Goal: Find specific page/section: Find specific page/section

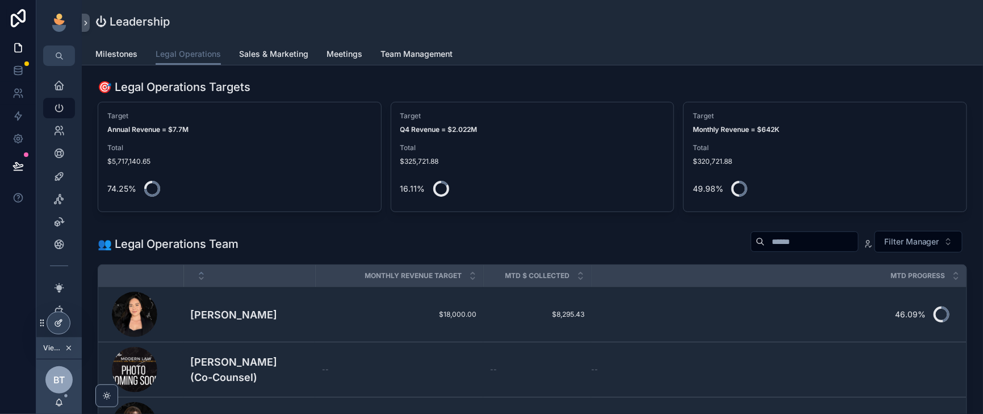
scroll to position [143, 0]
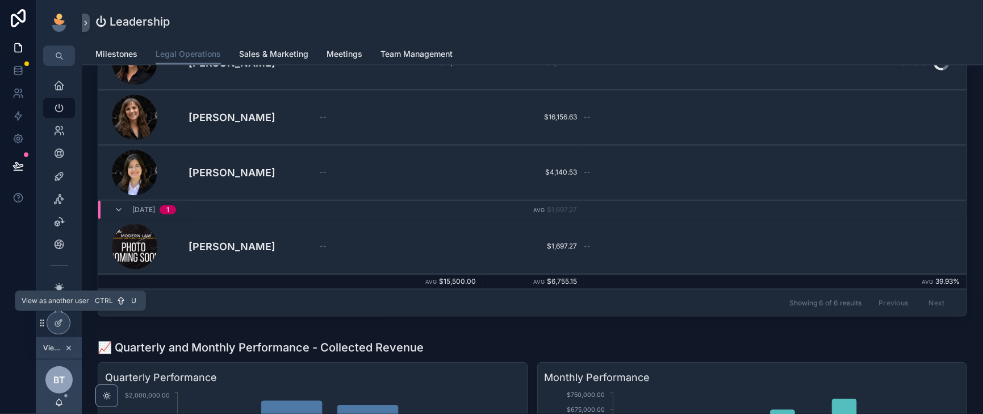
click at [0, 0] on icon at bounding box center [0, 0] width 0 height 0
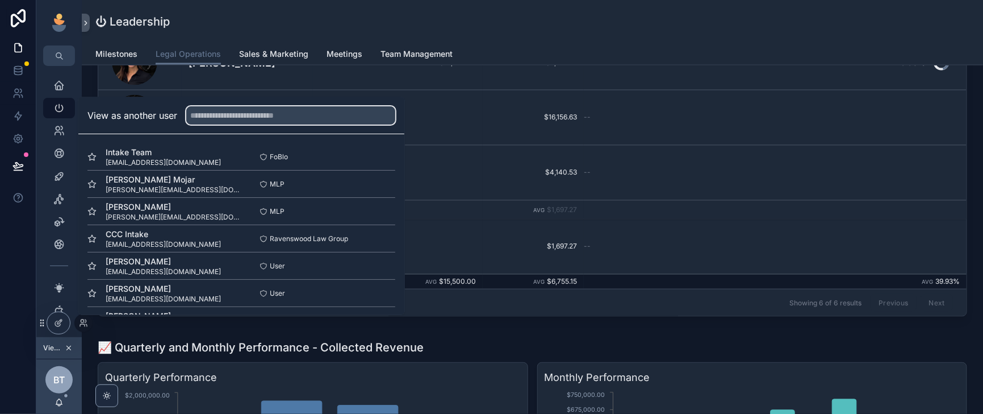
click at [228, 106] on input "text" at bounding box center [290, 115] width 209 height 18
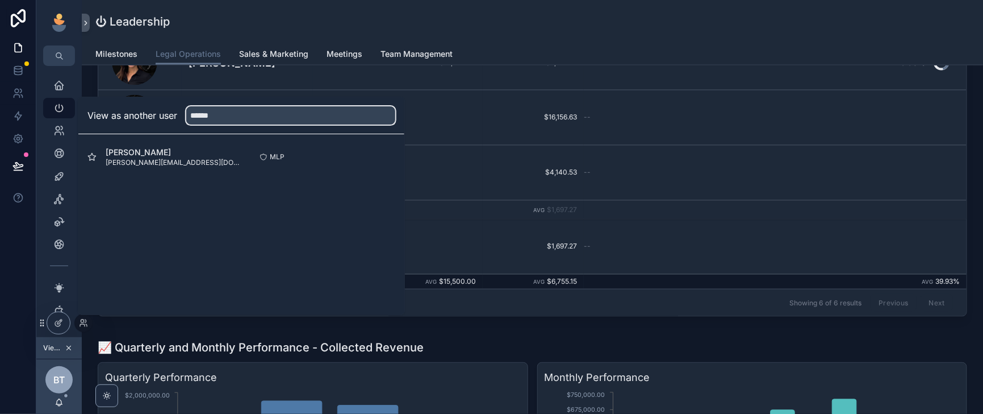
type input "******"
click at [0, 0] on button "Select" at bounding box center [0, 0] width 0 height 0
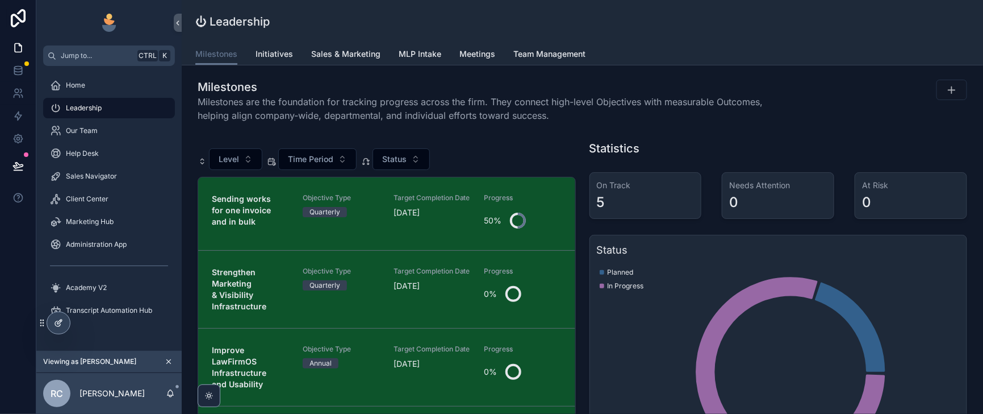
click at [56, 326] on icon at bounding box center [57, 323] width 5 height 5
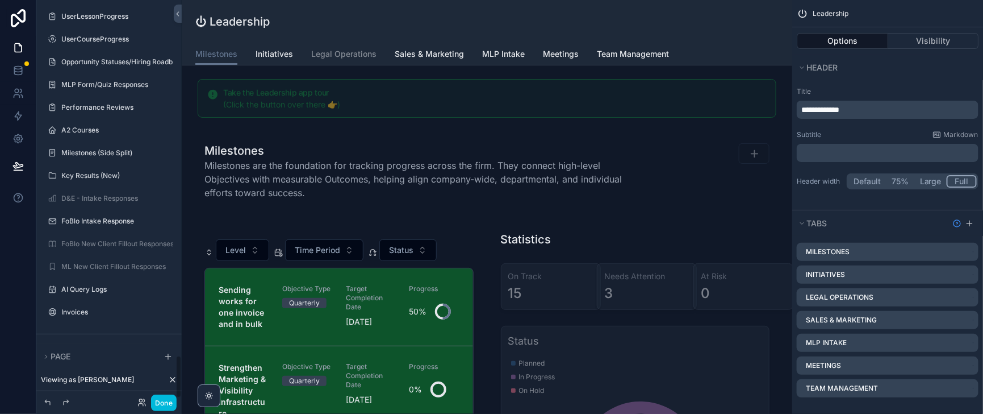
scroll to position [3307, 0]
click at [103, 216] on label "FoBlo Intake Response" at bounding box center [114, 220] width 107 height 9
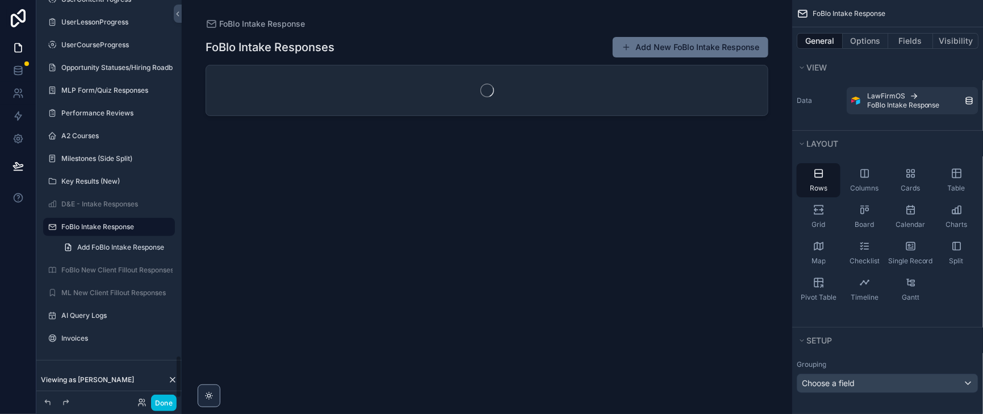
scroll to position [3296, 0]
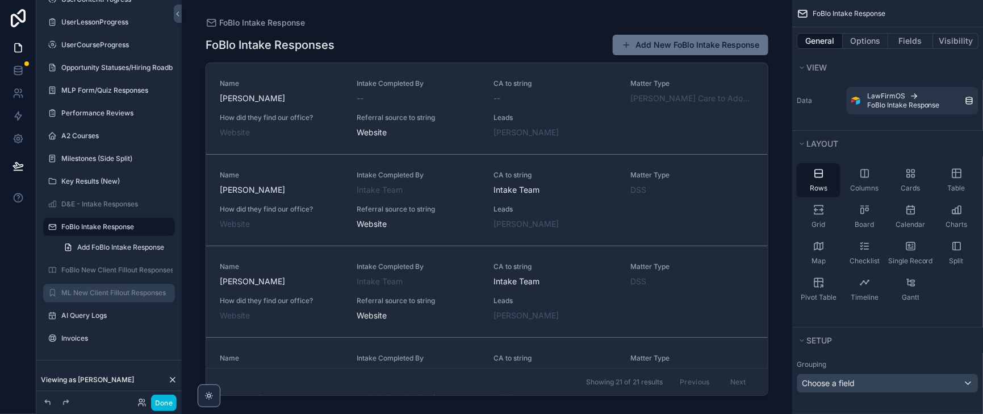
click at [94, 290] on label "ML New Client Fillout Responses" at bounding box center [114, 292] width 107 height 9
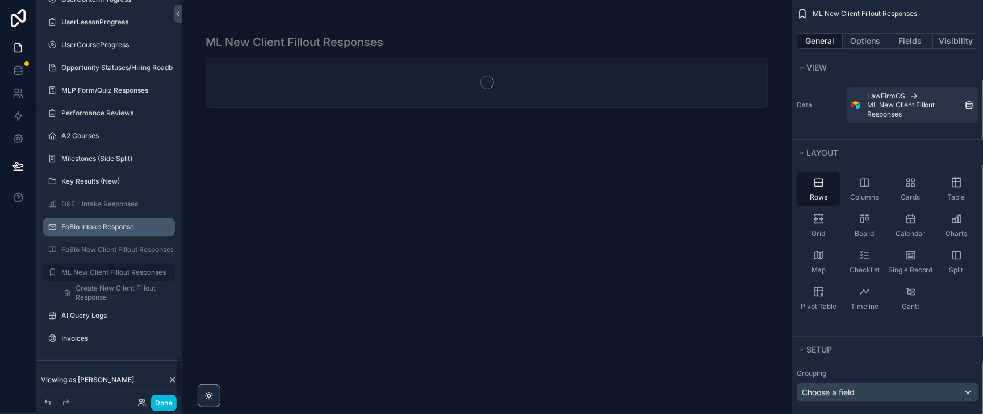
scroll to position [3300, 0]
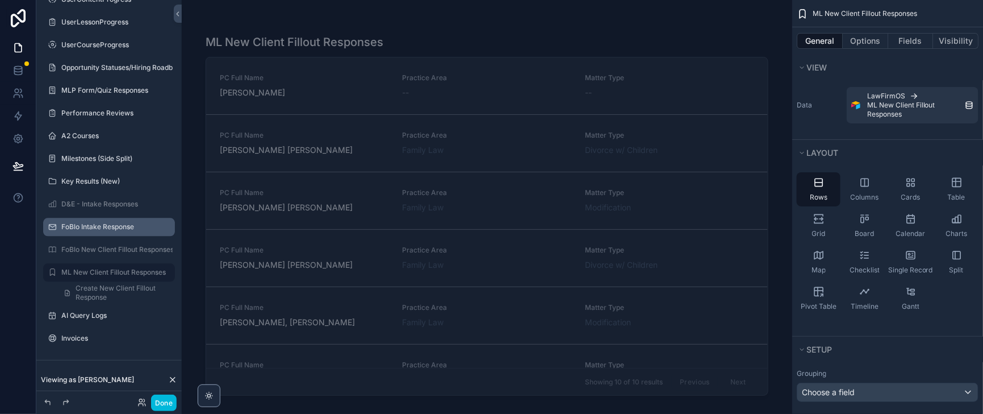
click at [124, 222] on label "FoBlo Intake Response" at bounding box center [114, 226] width 107 height 9
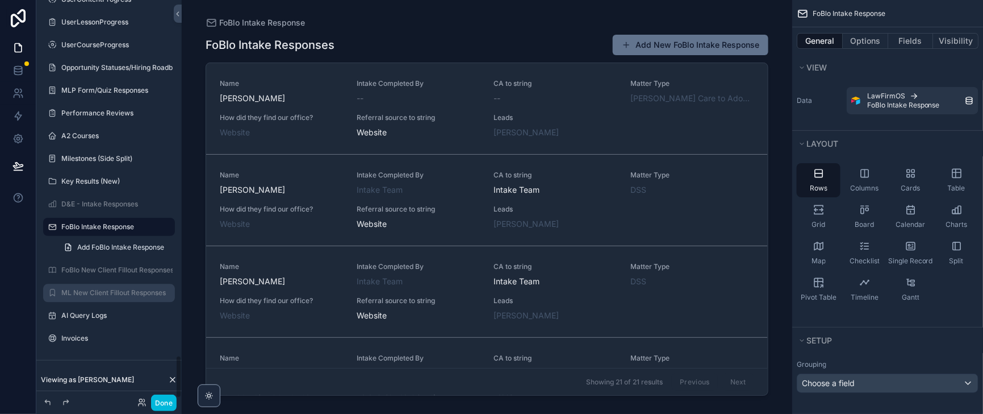
scroll to position [3296, 0]
click at [847, 44] on button "Options" at bounding box center [865, 41] width 45 height 16
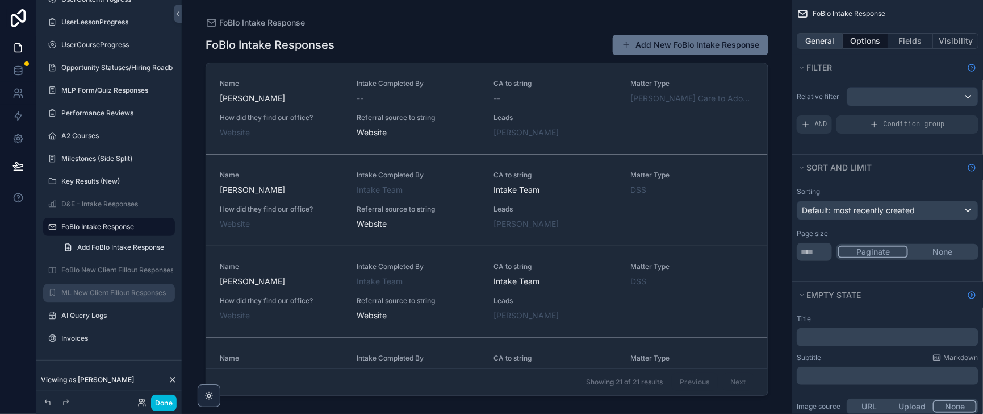
click at [797, 45] on button "General" at bounding box center [820, 41] width 46 height 16
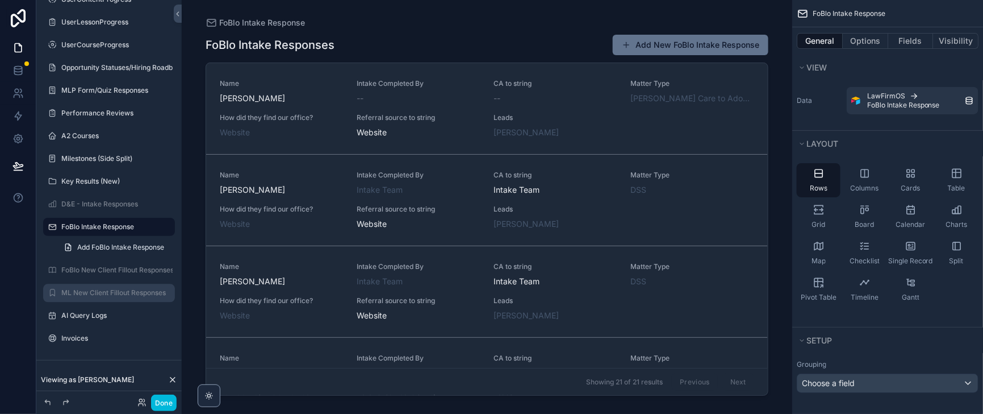
drag, startPoint x: 754, startPoint y: 103, endPoint x: 747, endPoint y: 169, distance: 66.3
click at [747, 169] on div "scrollable content" at bounding box center [487, 200] width 581 height 400
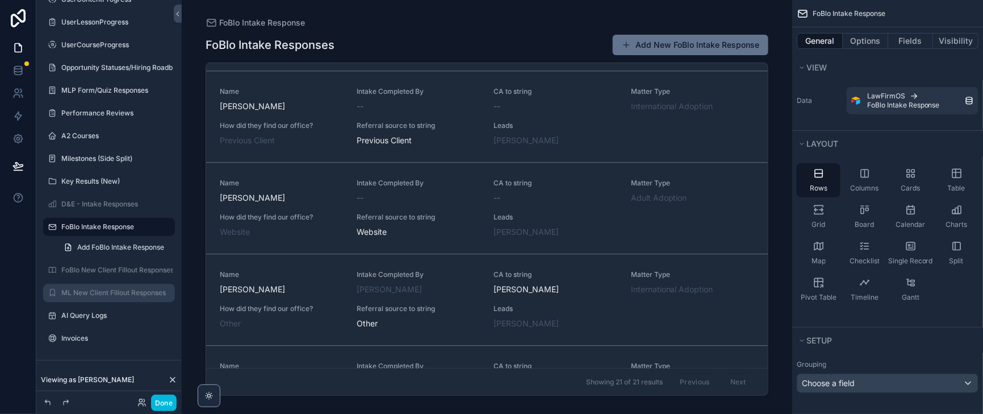
scroll to position [1039, 0]
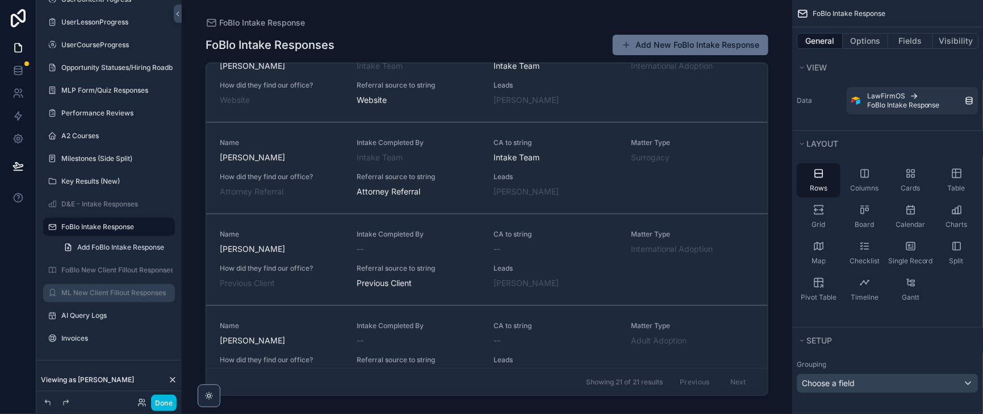
click at [606, 106] on div "Name Joshua Edward Hohnholt Intake Completed By Intake Team CA to string Intake…" at bounding box center [487, 76] width 535 height 59
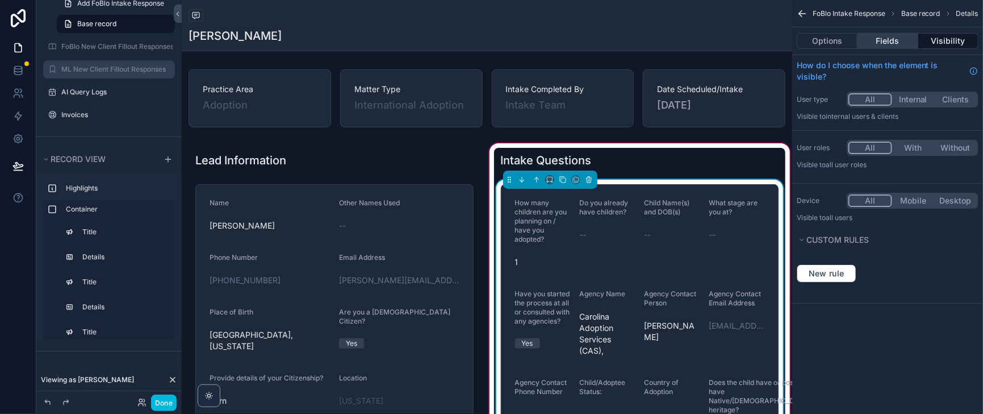
drag, startPoint x: 880, startPoint y: 42, endPoint x: 876, endPoint y: 52, distance: 11.0
click at [880, 42] on button "Fields" at bounding box center [888, 41] width 60 height 16
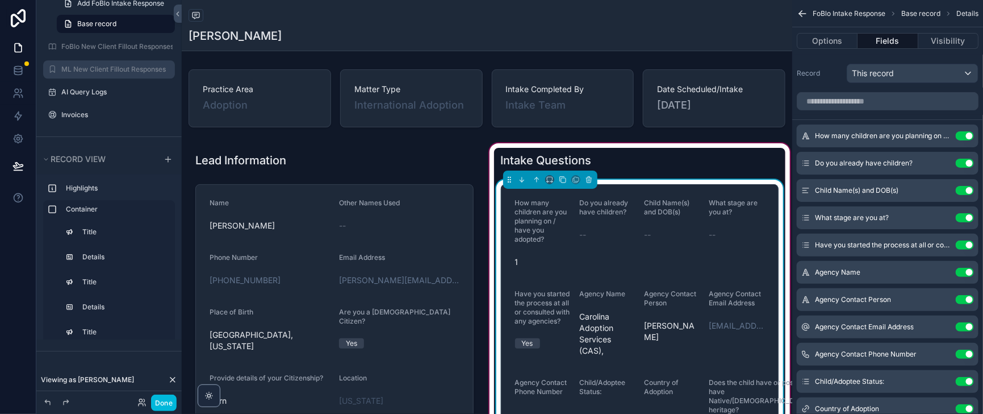
click at [0, 0] on icon "scrollable content" at bounding box center [0, 0] width 0 height 0
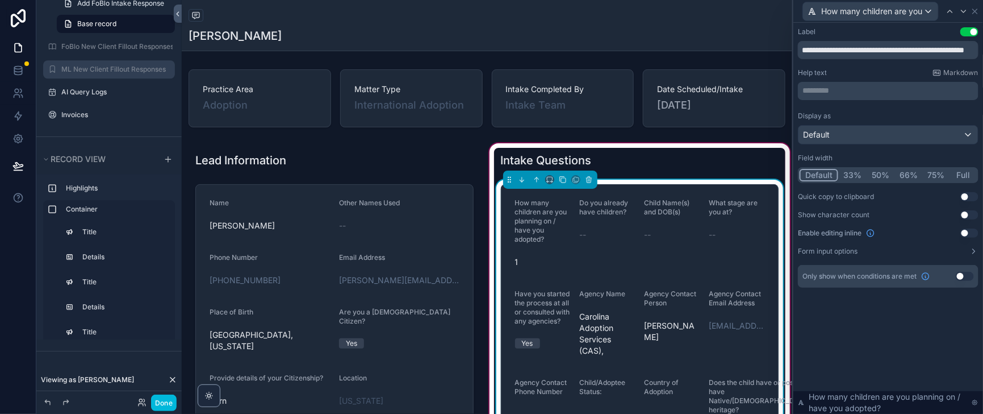
drag, startPoint x: 866, startPoint y: 194, endPoint x: 204, endPoint y: 18, distance: 685.6
click at [867, 181] on button "50%" at bounding box center [881, 175] width 28 height 12
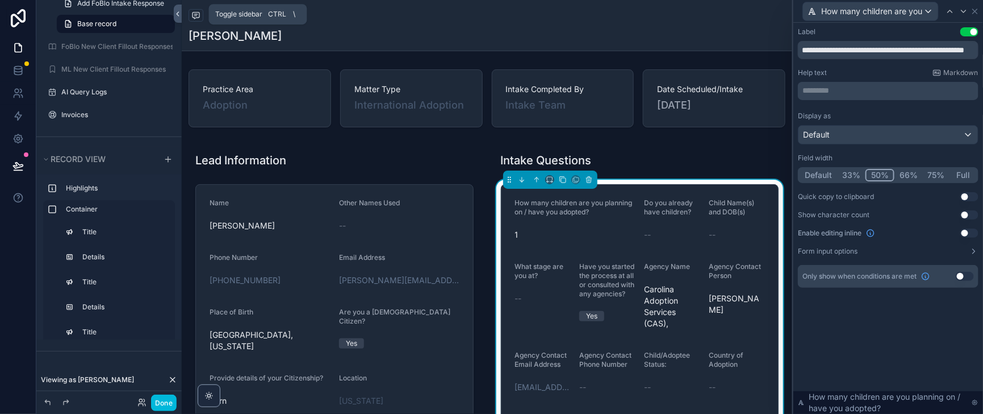
click at [182, 16] on icon at bounding box center [178, 14] width 8 height 9
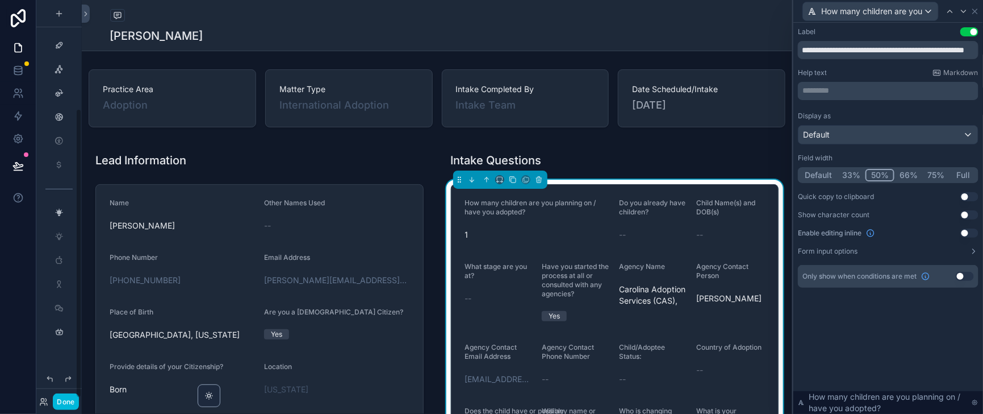
scroll to position [149, 0]
click at [960, 16] on icon at bounding box center [964, 11] width 9 height 9
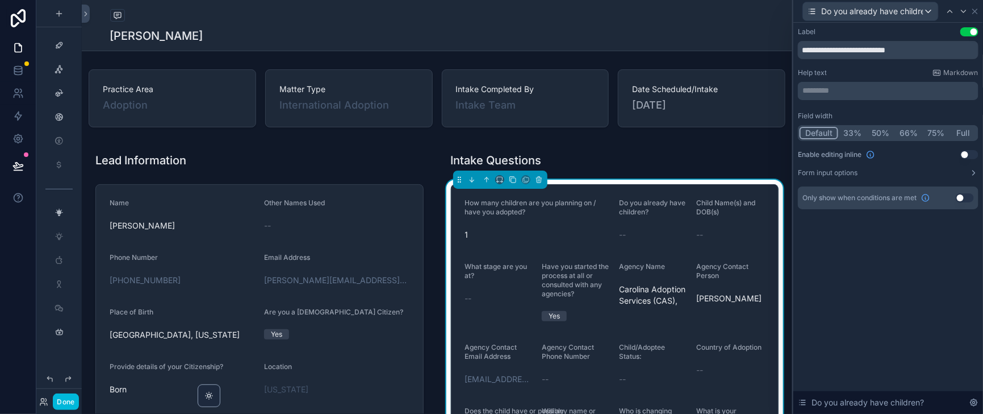
click at [870, 139] on button "50%" at bounding box center [881, 133] width 28 height 12
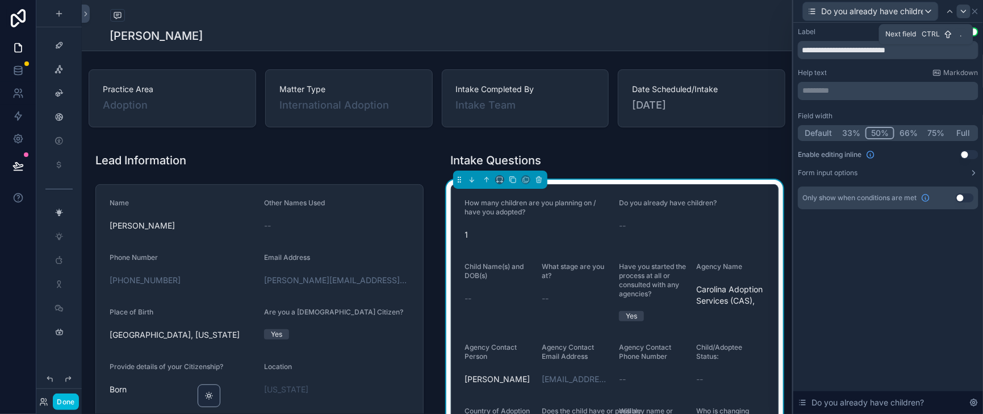
click at [960, 13] on icon at bounding box center [964, 11] width 9 height 9
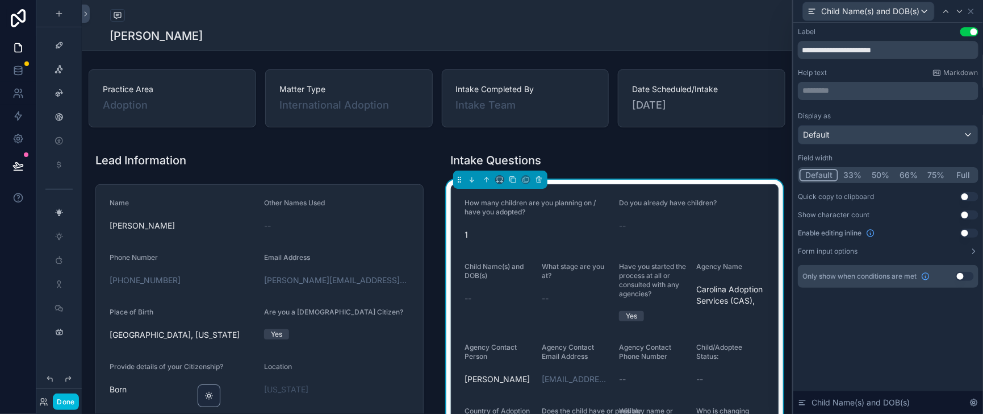
click at [867, 181] on button "50%" at bounding box center [881, 175] width 28 height 12
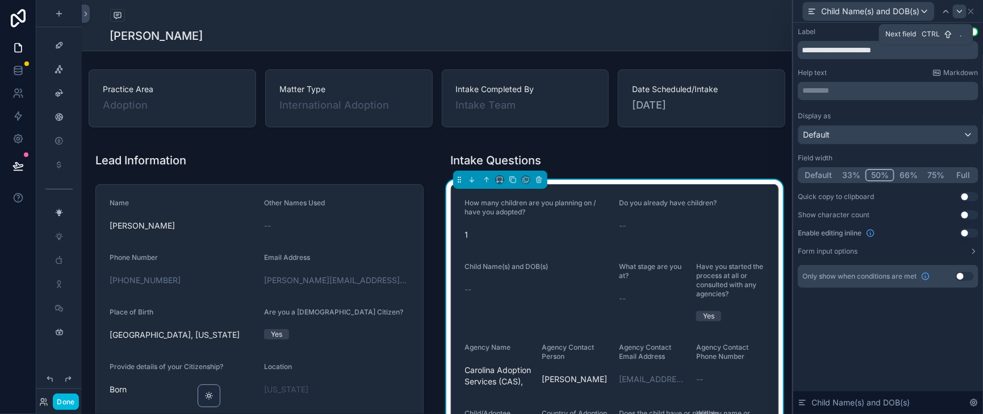
click at [957, 14] on icon at bounding box center [960, 11] width 9 height 9
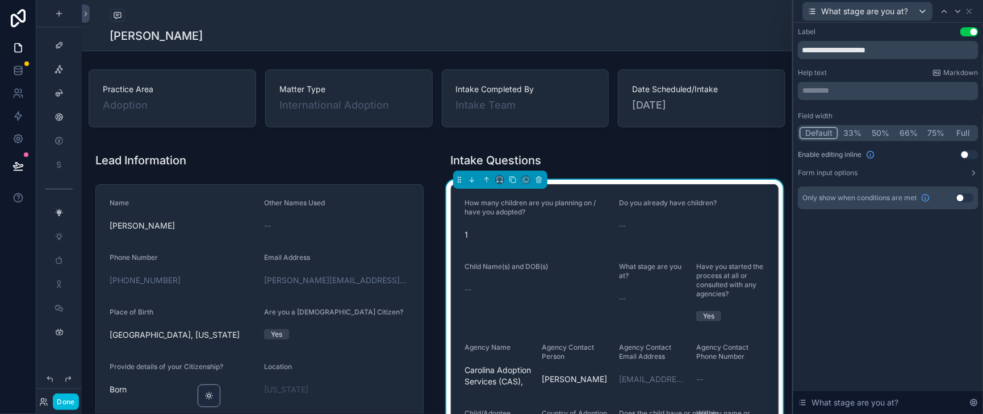
click at [867, 139] on button "50%" at bounding box center [881, 133] width 28 height 12
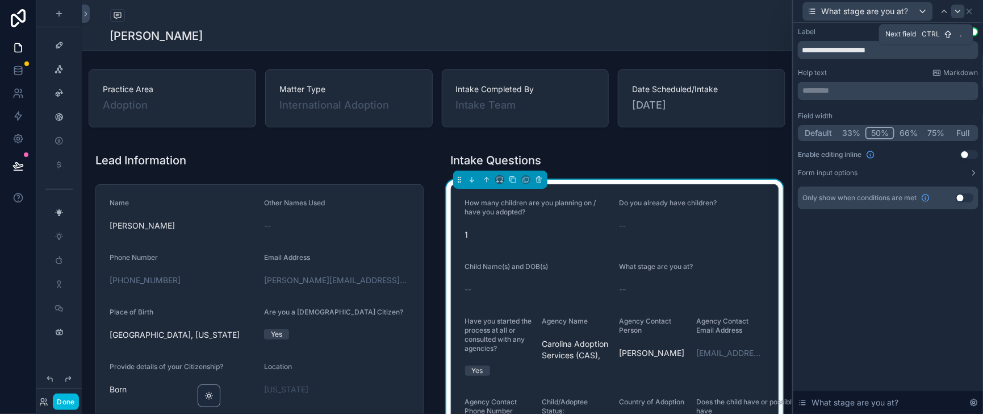
click at [955, 14] on icon at bounding box center [958, 11] width 9 height 9
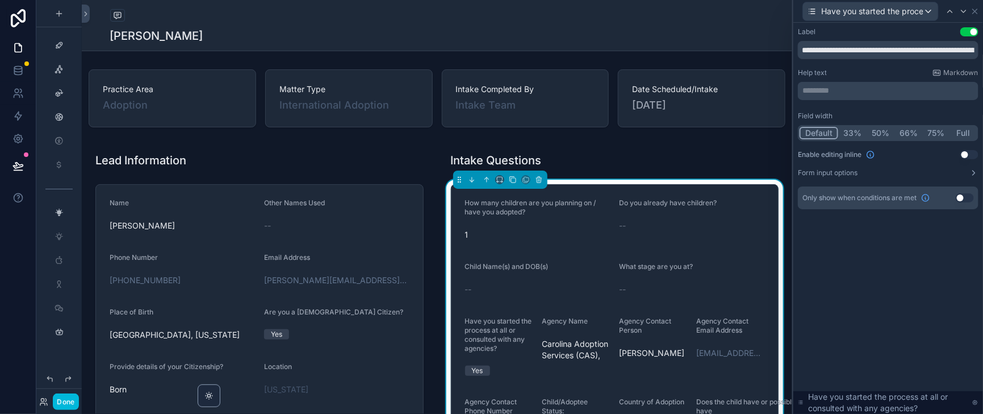
click at [867, 139] on button "50%" at bounding box center [881, 133] width 28 height 12
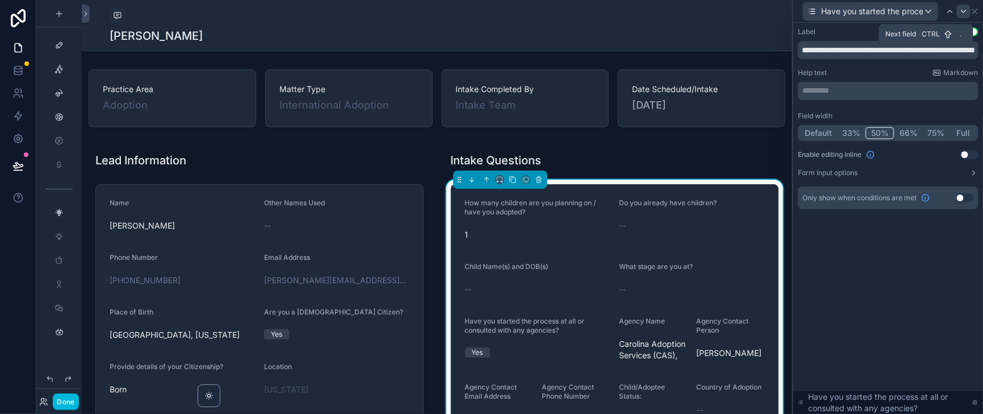
click at [960, 12] on icon at bounding box center [964, 11] width 9 height 9
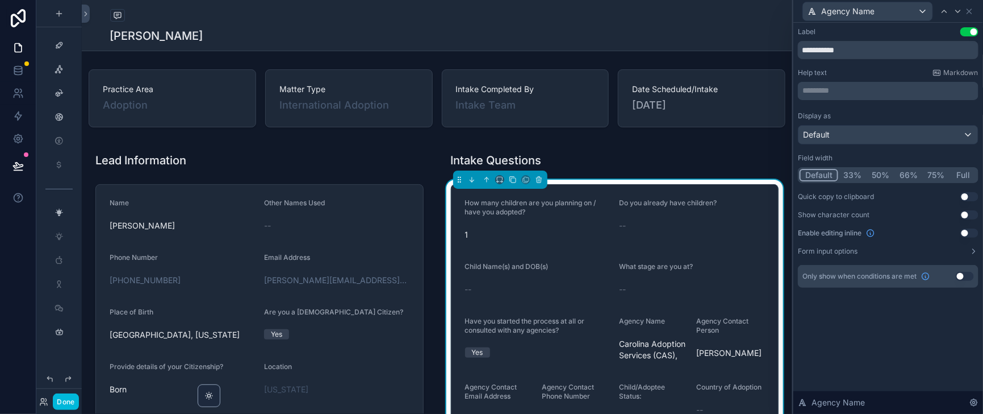
click at [867, 181] on button "50%" at bounding box center [881, 175] width 28 height 12
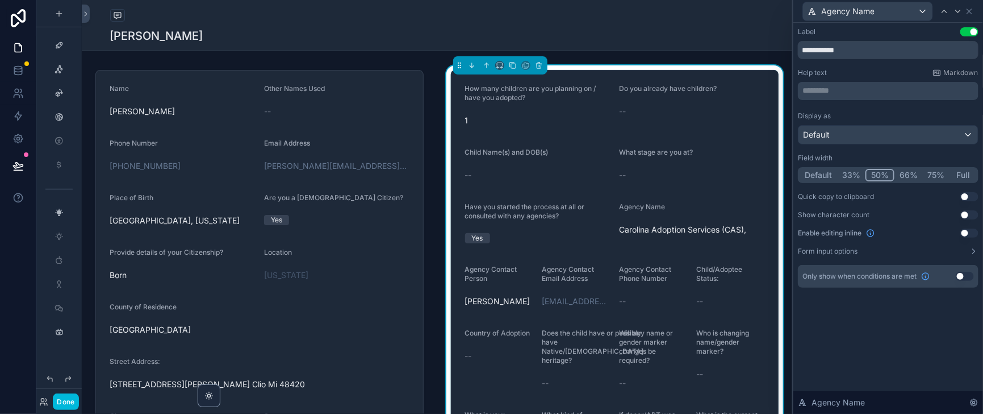
scroll to position [141, 0]
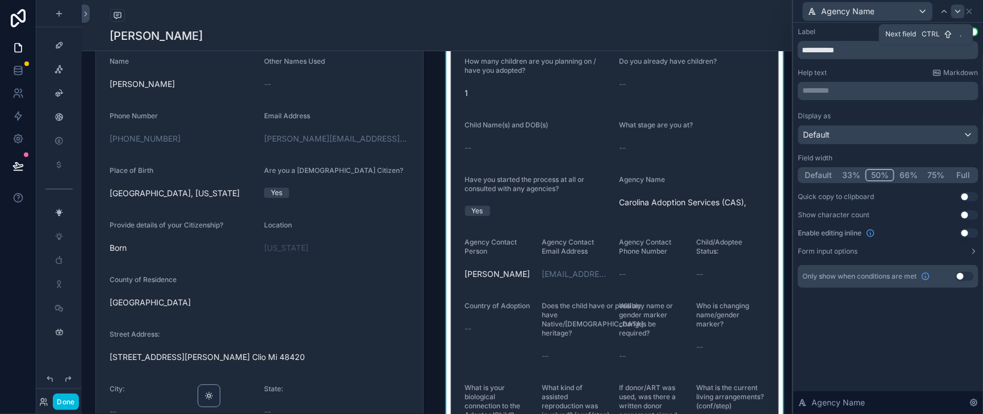
click at [954, 11] on icon at bounding box center [958, 11] width 9 height 9
click at [867, 181] on button "50%" at bounding box center [881, 175] width 28 height 12
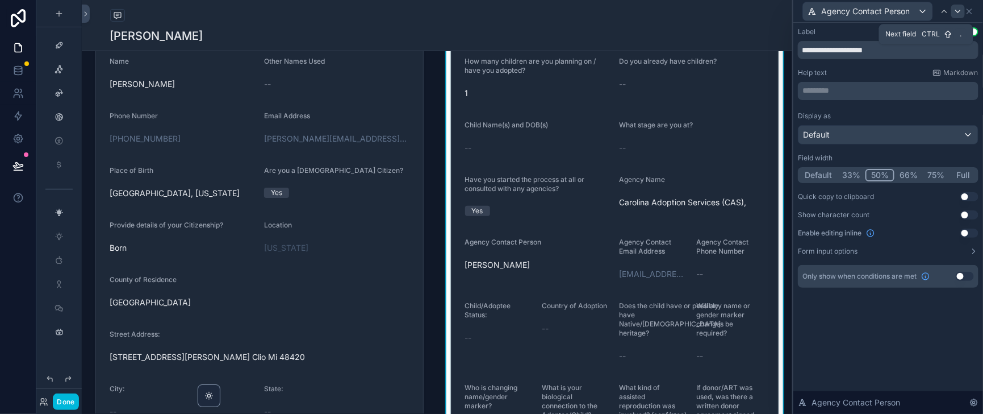
click at [958, 9] on icon at bounding box center [958, 11] width 9 height 9
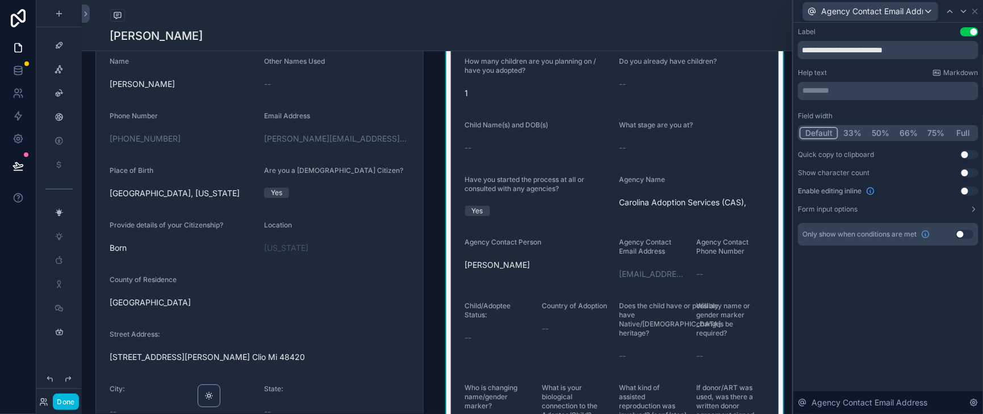
click at [867, 139] on button "50%" at bounding box center [881, 133] width 28 height 12
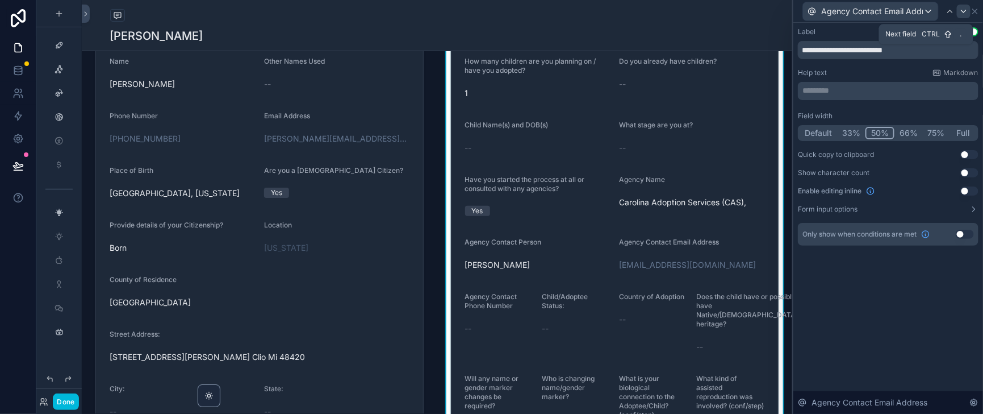
click at [961, 15] on icon at bounding box center [964, 11] width 9 height 9
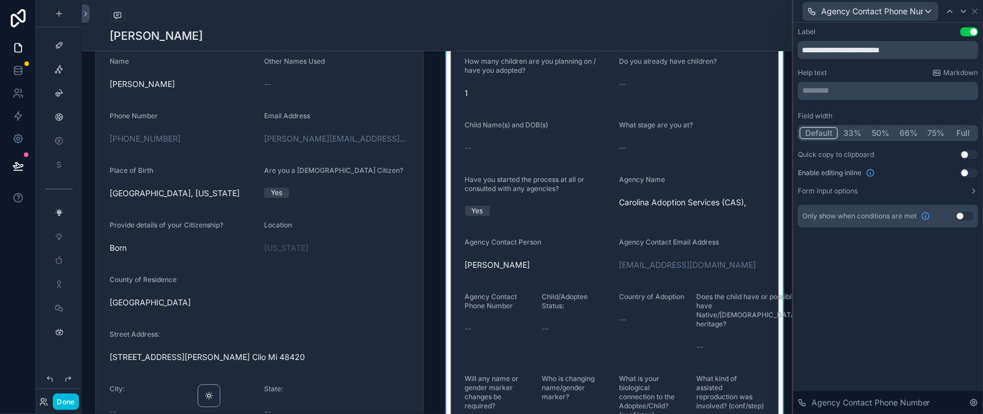
click at [867, 139] on button "50%" at bounding box center [881, 133] width 28 height 12
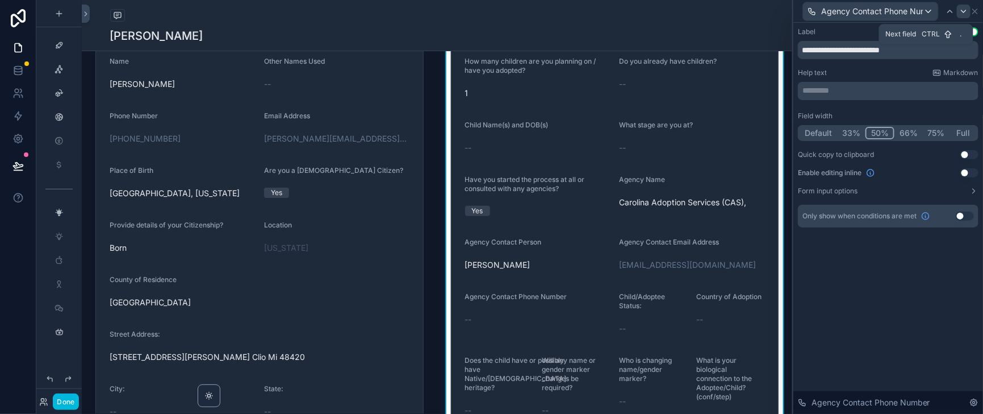
click at [960, 15] on icon at bounding box center [964, 11] width 9 height 9
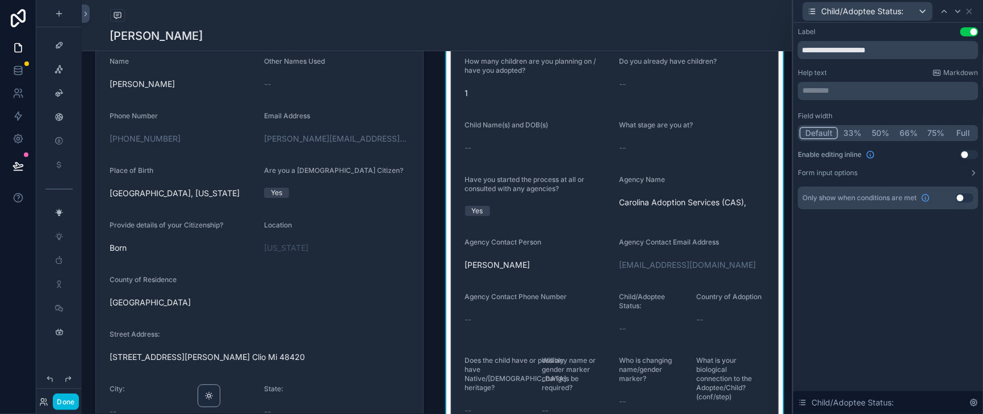
click at [867, 139] on button "50%" at bounding box center [881, 133] width 28 height 12
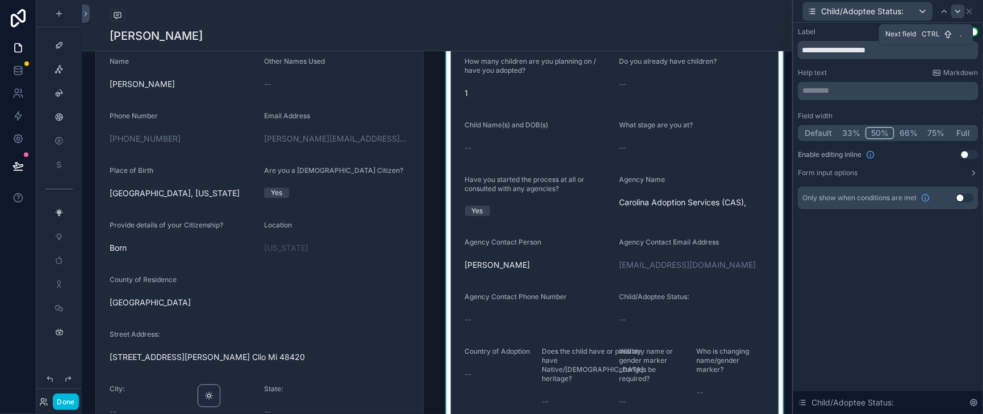
click at [954, 10] on icon at bounding box center [958, 11] width 9 height 9
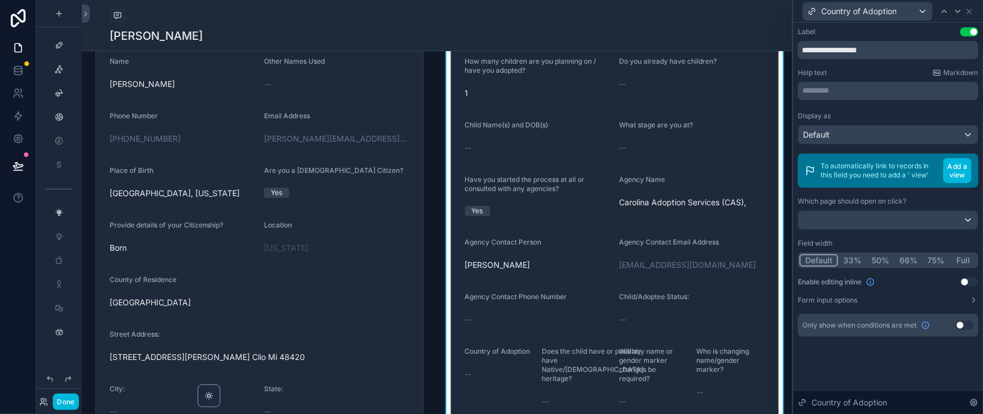
click at [867, 266] on button "50%" at bounding box center [881, 260] width 28 height 12
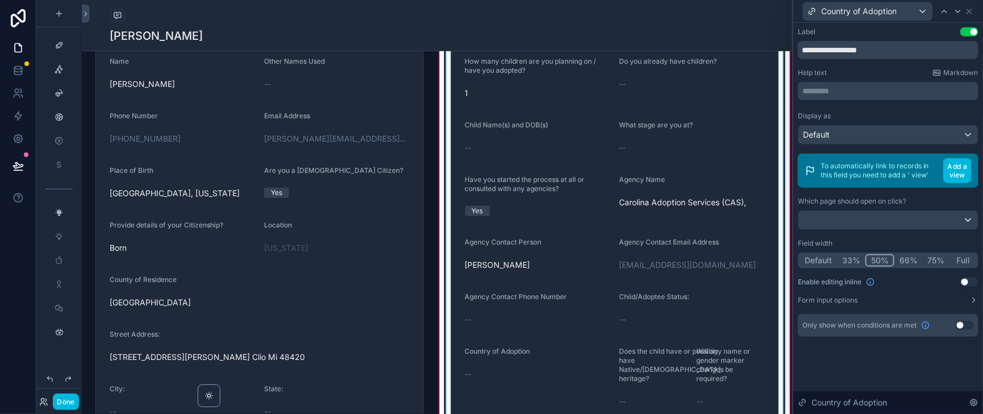
scroll to position [284, 0]
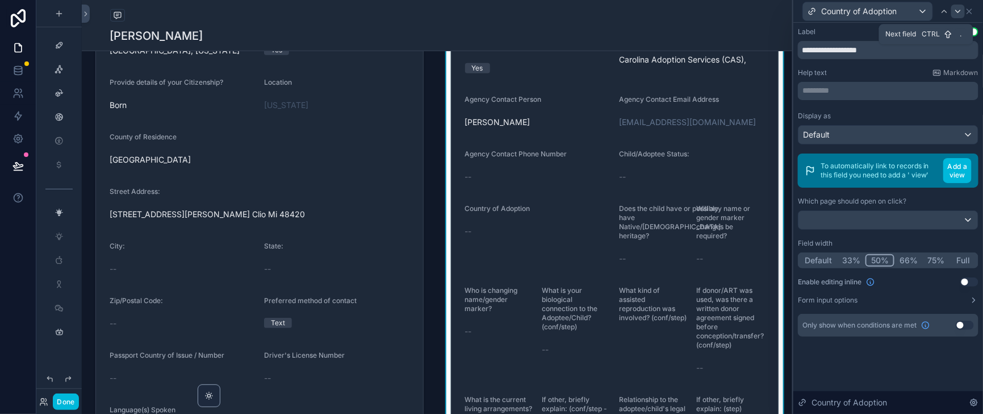
click at [957, 11] on icon at bounding box center [958, 11] width 9 height 9
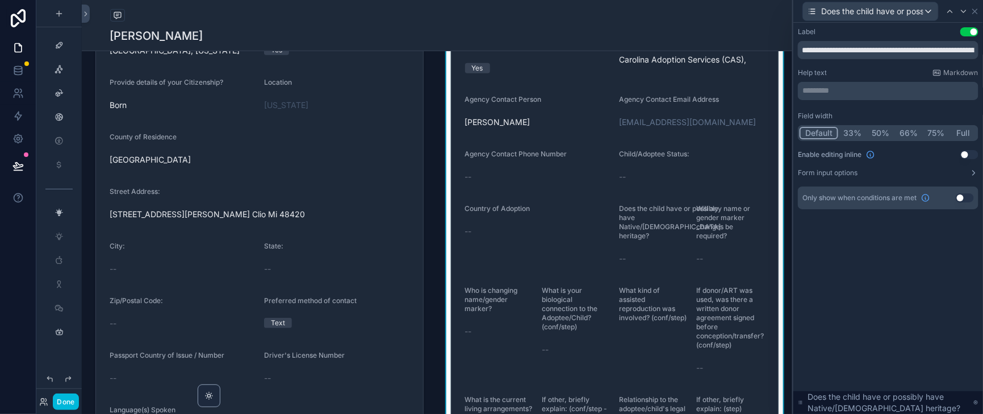
click at [867, 139] on button "50%" at bounding box center [881, 133] width 28 height 12
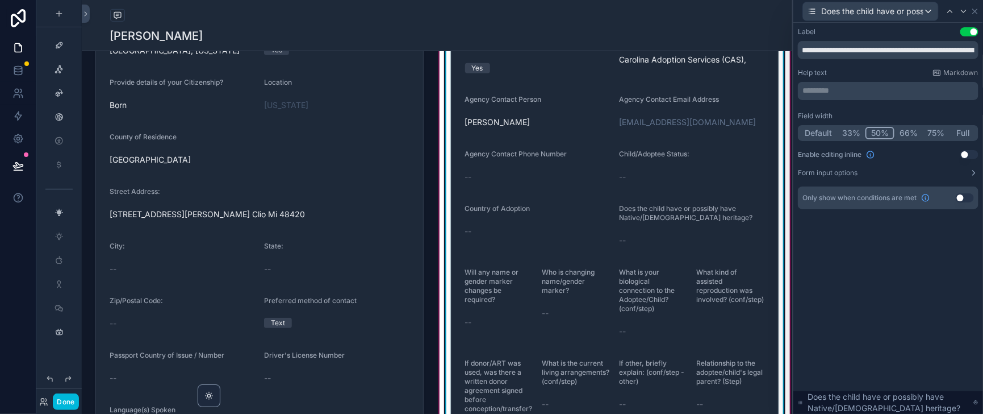
scroll to position [426, 0]
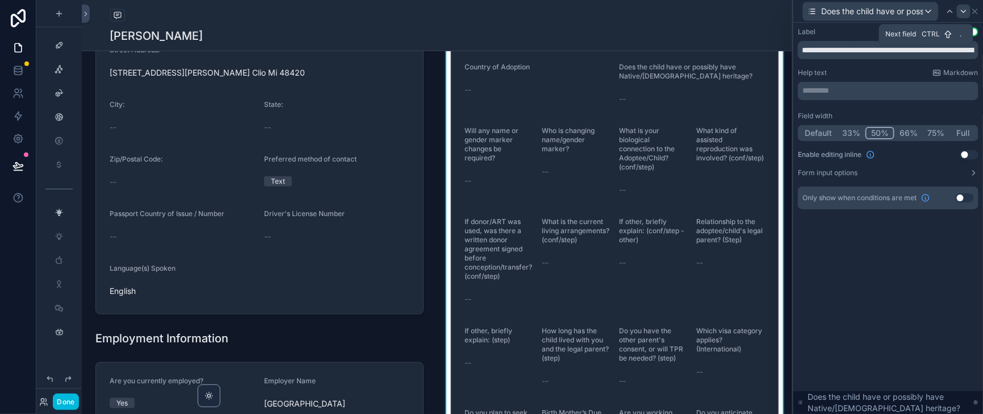
click at [960, 11] on icon at bounding box center [964, 11] width 9 height 9
click at [867, 139] on button "50%" at bounding box center [881, 133] width 28 height 12
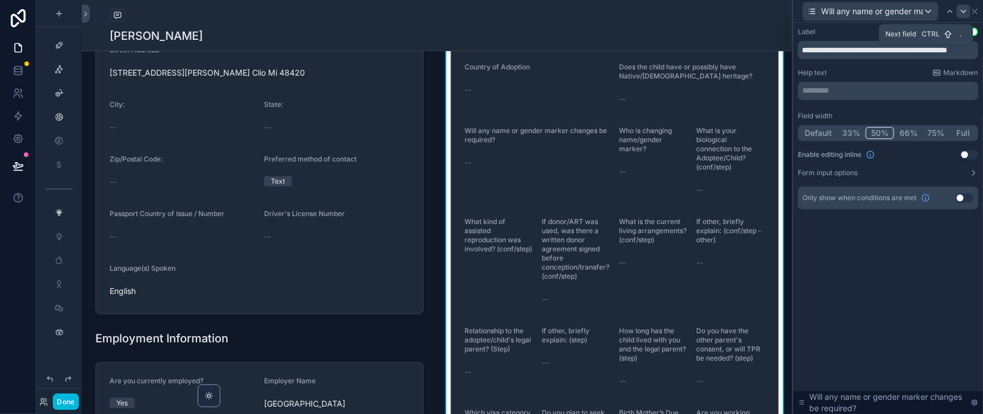
click at [961, 12] on icon at bounding box center [964, 11] width 9 height 9
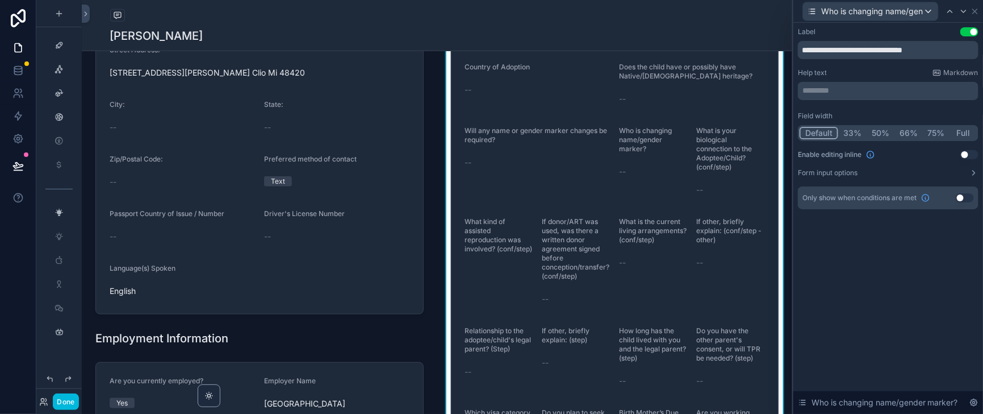
click at [871, 139] on button "50%" at bounding box center [881, 133] width 28 height 12
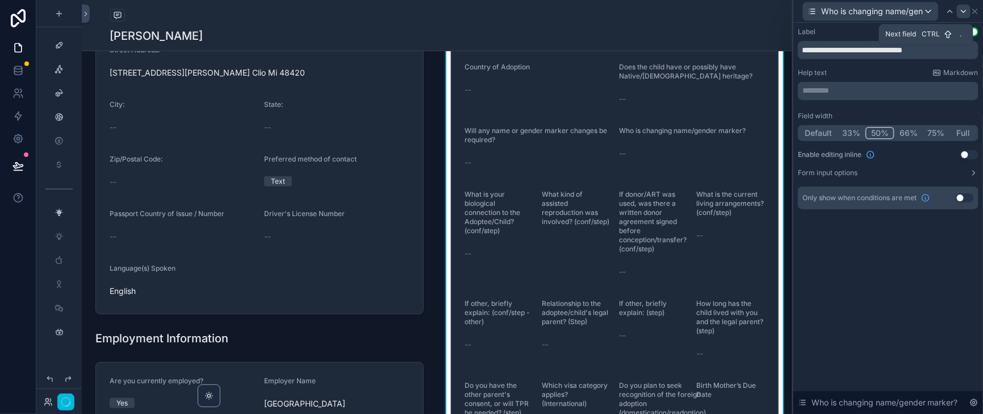
click at [960, 10] on icon at bounding box center [964, 11] width 9 height 9
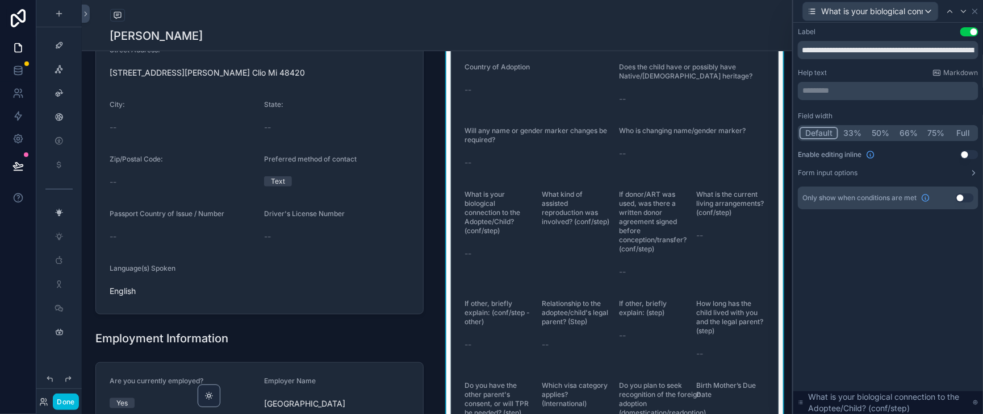
click at [867, 139] on button "50%" at bounding box center [881, 133] width 28 height 12
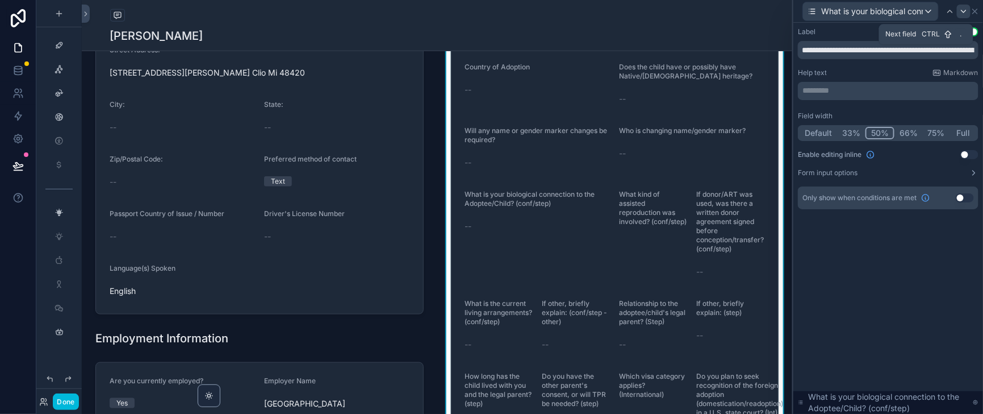
click at [960, 11] on icon at bounding box center [964, 11] width 9 height 9
click at [867, 139] on button "50%" at bounding box center [881, 133] width 28 height 12
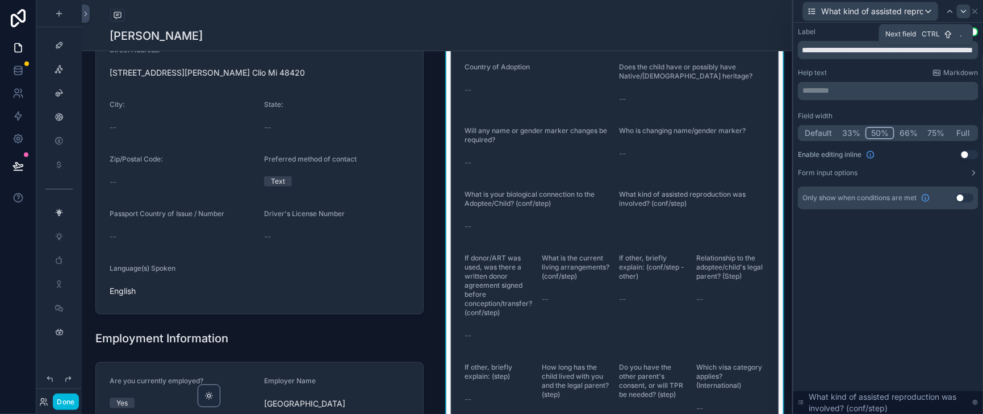
click at [960, 16] on icon at bounding box center [964, 11] width 9 height 9
click at [868, 139] on button "50%" at bounding box center [881, 133] width 28 height 12
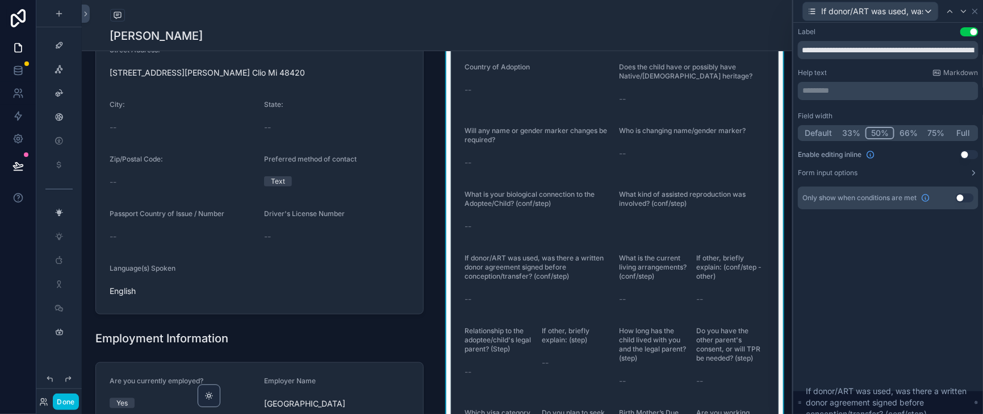
scroll to position [568, 0]
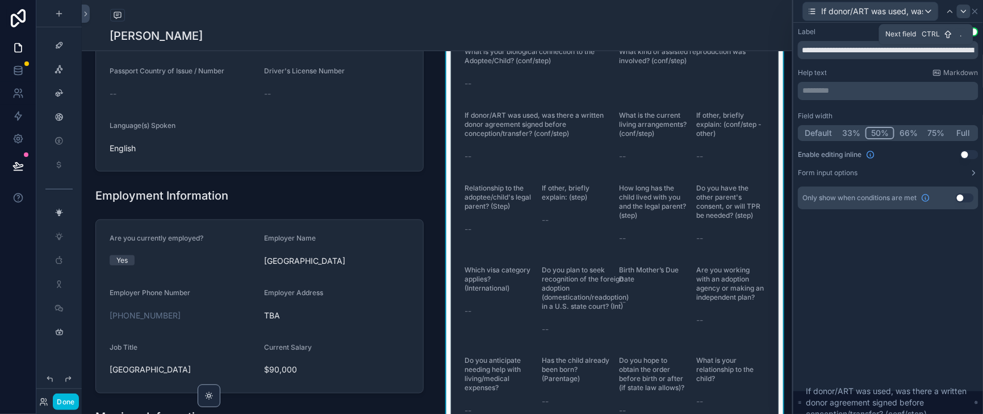
click at [963, 10] on icon at bounding box center [964, 11] width 9 height 9
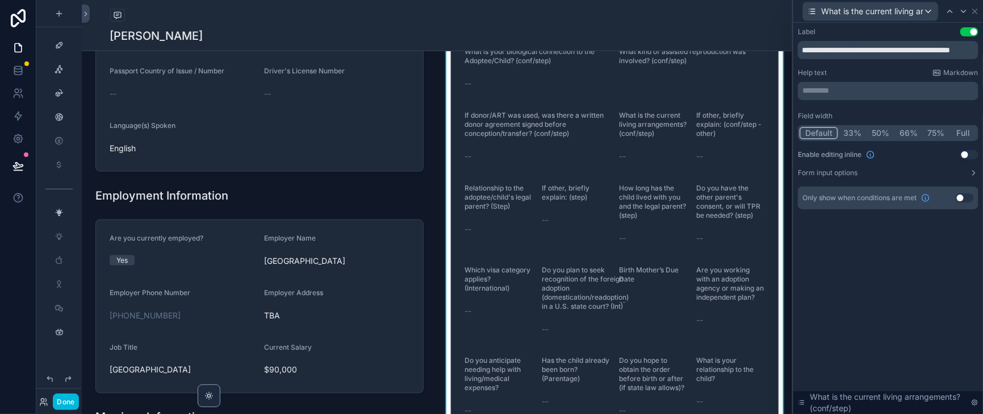
click at [867, 139] on button "50%" at bounding box center [881, 133] width 28 height 12
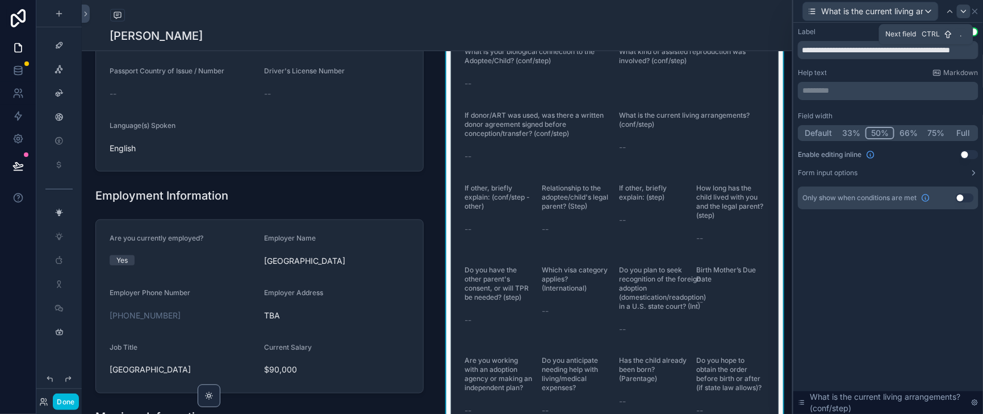
click at [960, 10] on icon at bounding box center [964, 11] width 9 height 9
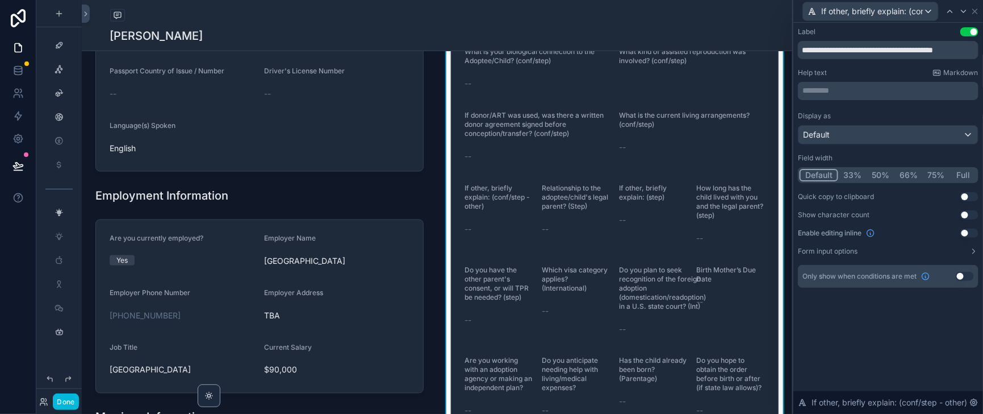
click at [867, 181] on button "50%" at bounding box center [881, 175] width 28 height 12
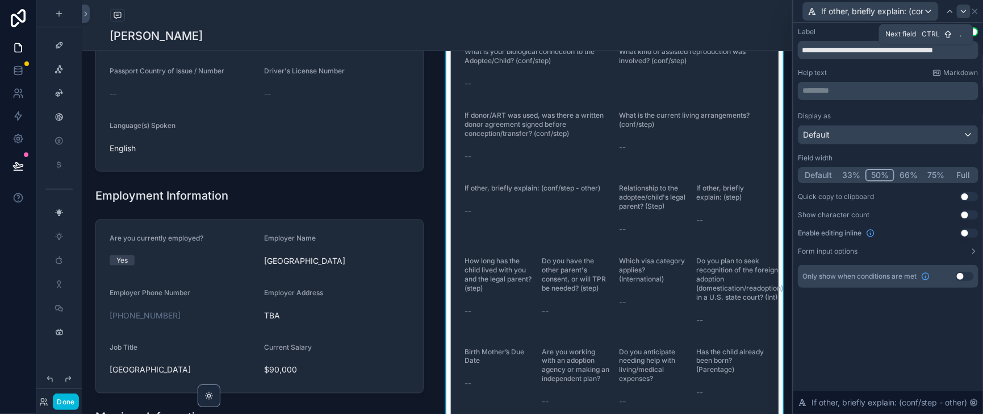
click at [960, 14] on icon at bounding box center [964, 11] width 9 height 9
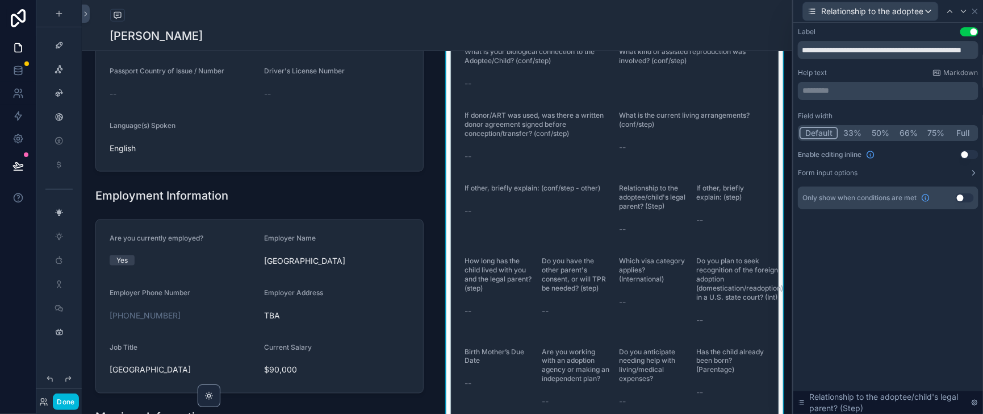
click at [867, 139] on button "50%" at bounding box center [881, 133] width 28 height 12
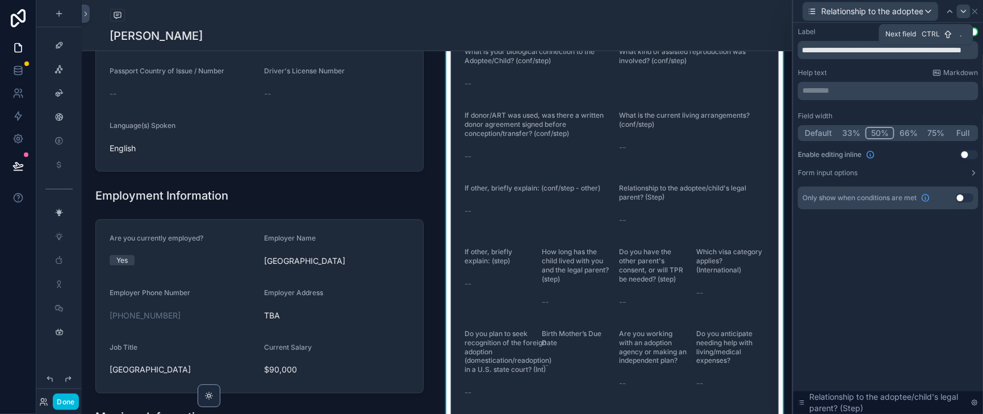
click at [960, 11] on icon at bounding box center [964, 11] width 9 height 9
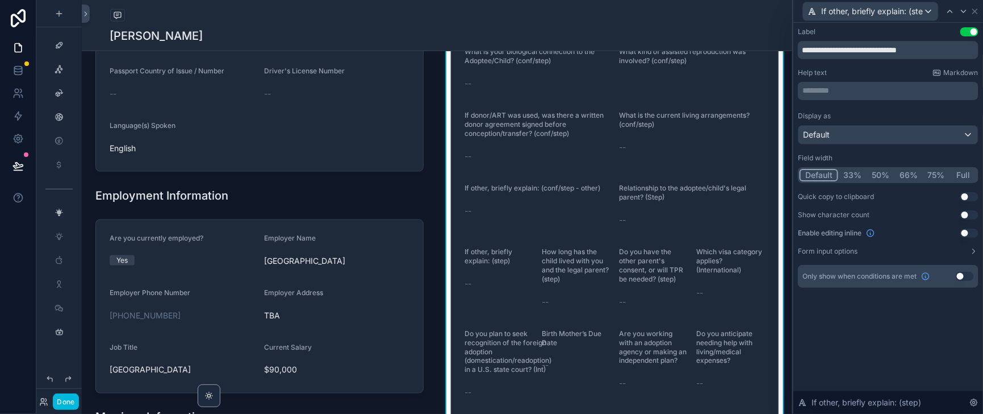
click at [867, 181] on button "50%" at bounding box center [881, 175] width 28 height 12
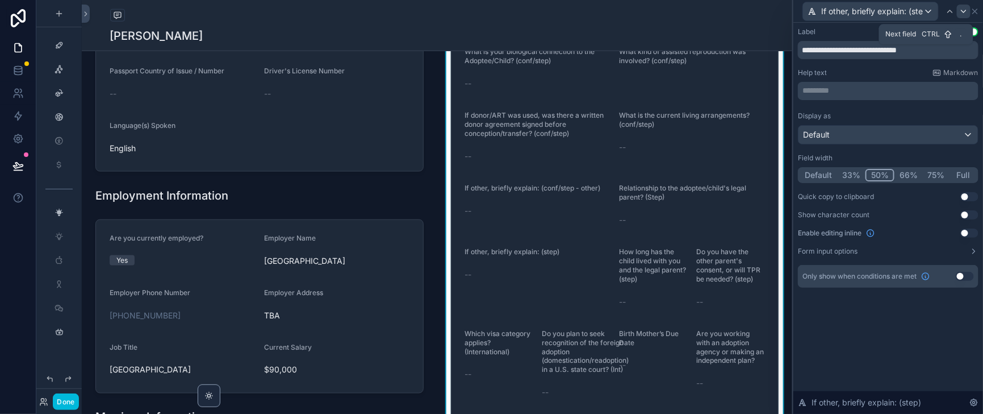
click at [960, 12] on icon at bounding box center [964, 11] width 9 height 9
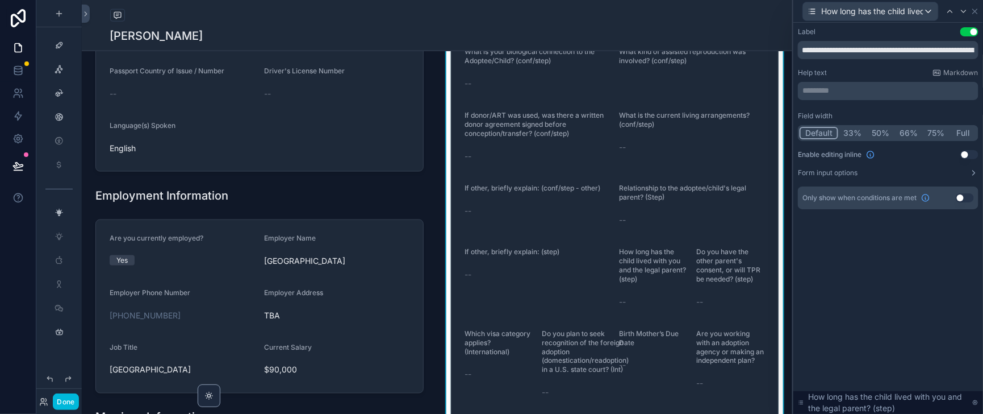
click at [868, 139] on button "50%" at bounding box center [881, 133] width 28 height 12
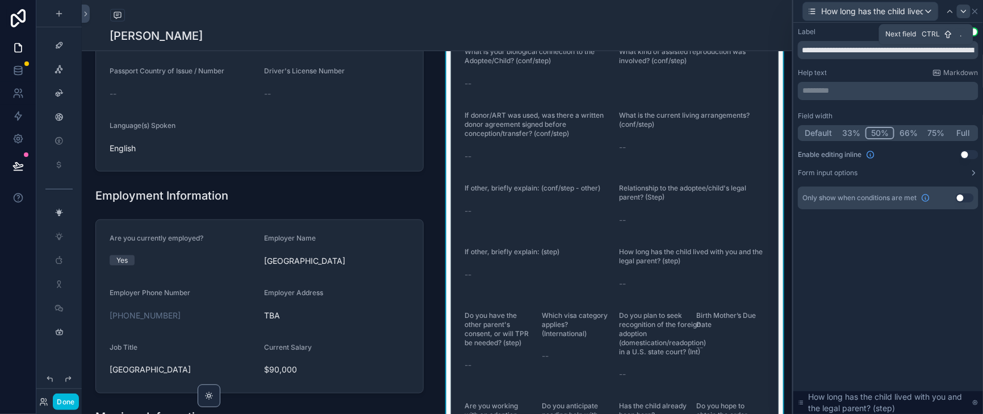
click at [961, 12] on icon at bounding box center [964, 11] width 9 height 9
click at [867, 139] on button "50%" at bounding box center [881, 133] width 28 height 12
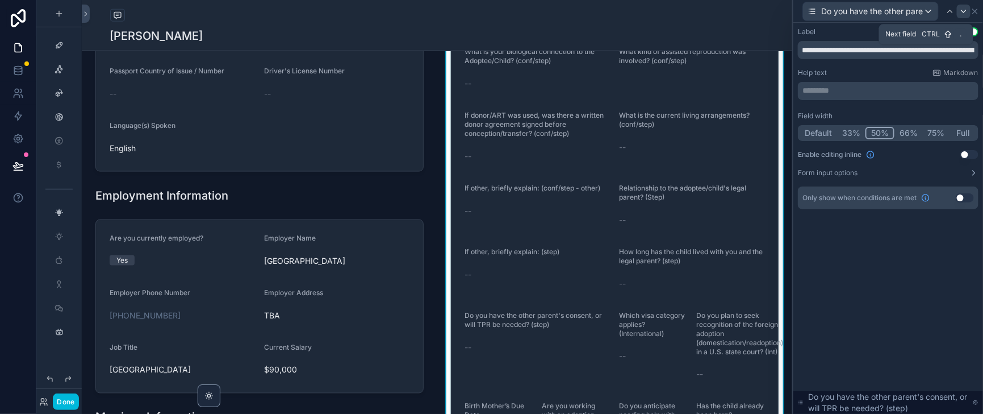
click at [960, 10] on icon at bounding box center [964, 11] width 9 height 9
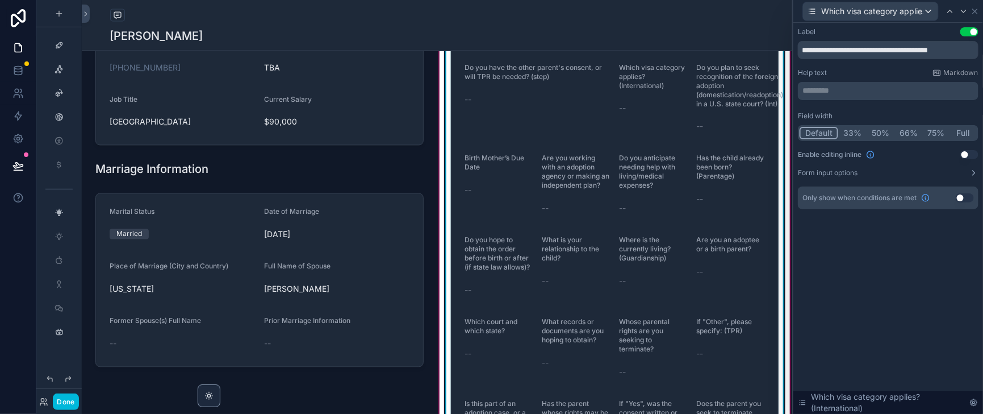
scroll to position [852, 0]
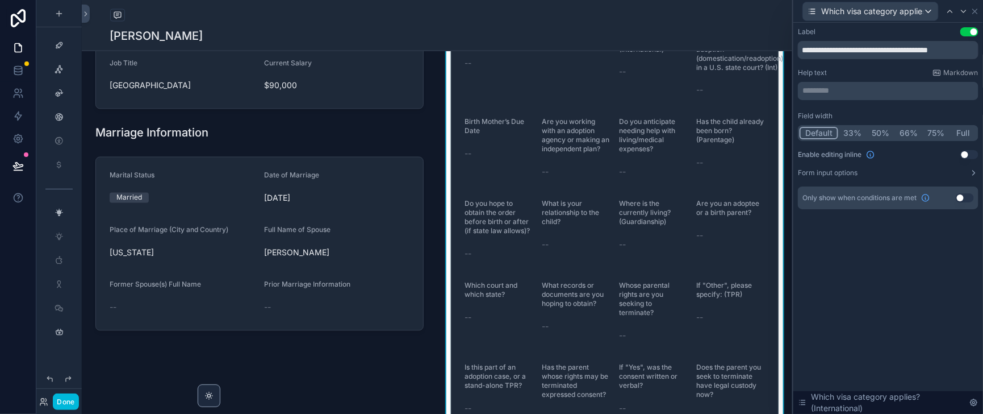
click at [868, 139] on button "50%" at bounding box center [881, 133] width 28 height 12
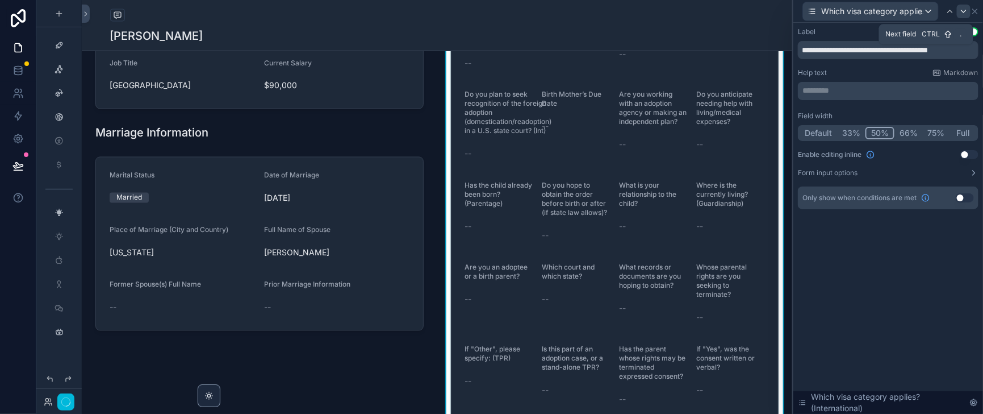
click at [961, 10] on icon at bounding box center [964, 11] width 9 height 9
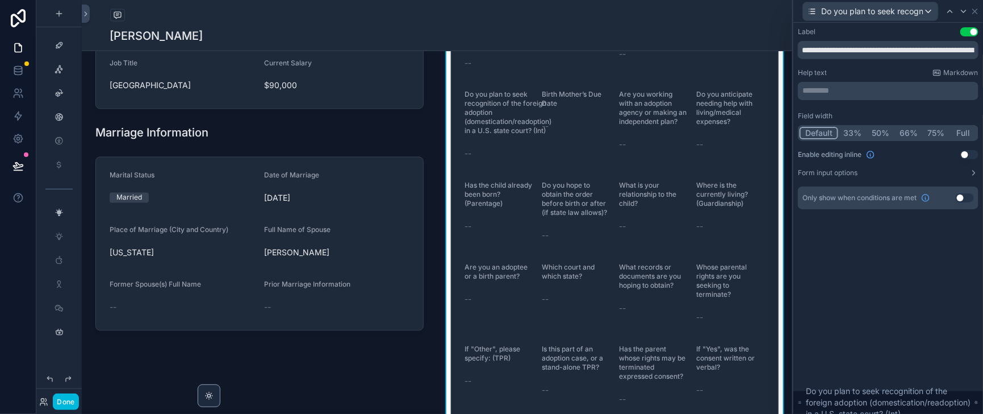
click at [867, 139] on button "50%" at bounding box center [881, 133] width 28 height 12
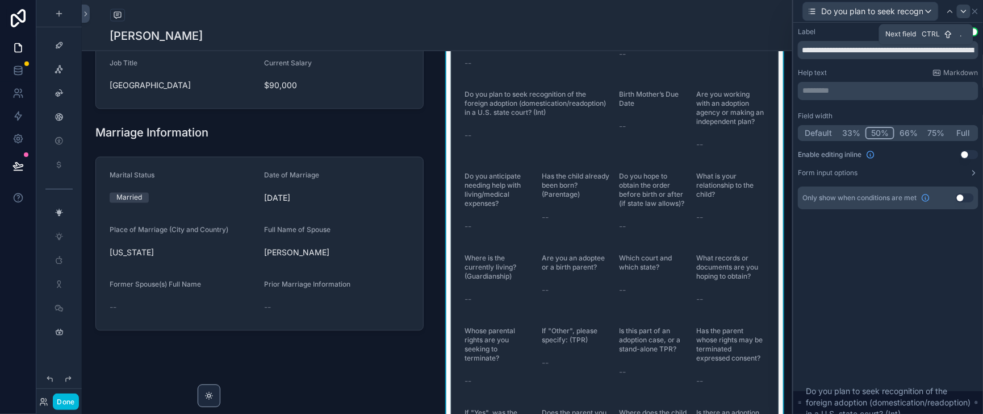
click at [962, 12] on icon at bounding box center [964, 11] width 5 height 2
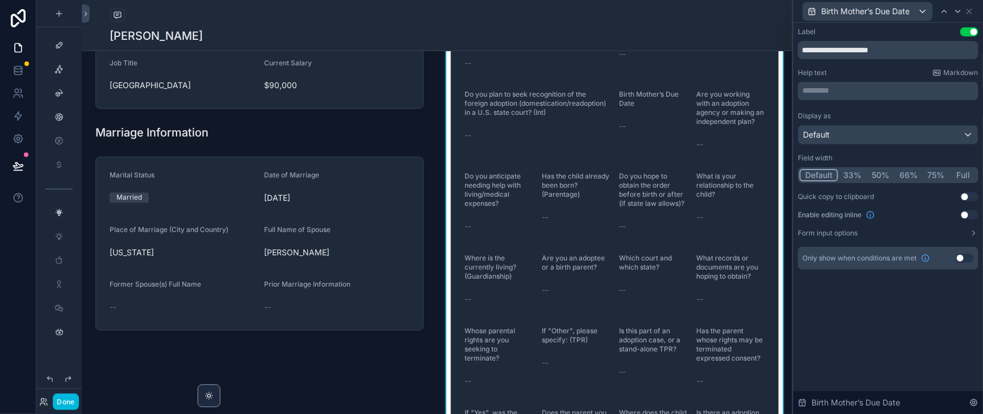
click at [868, 181] on button "50%" at bounding box center [881, 175] width 28 height 12
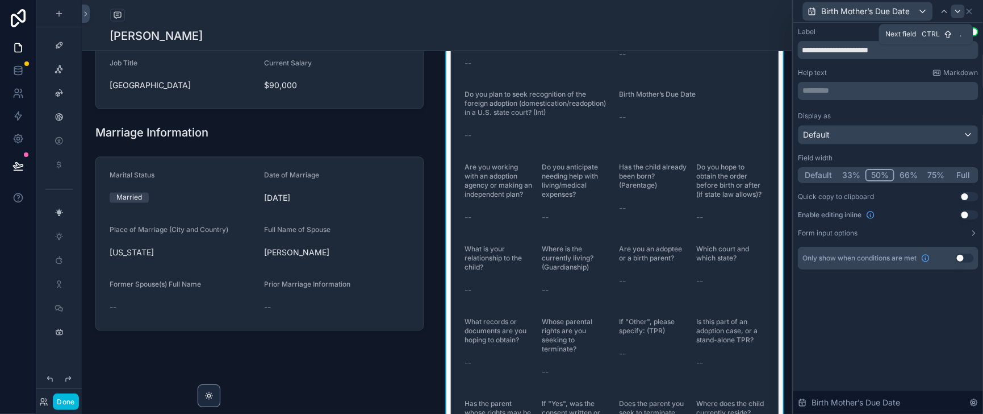
click at [958, 15] on icon at bounding box center [958, 11] width 9 height 9
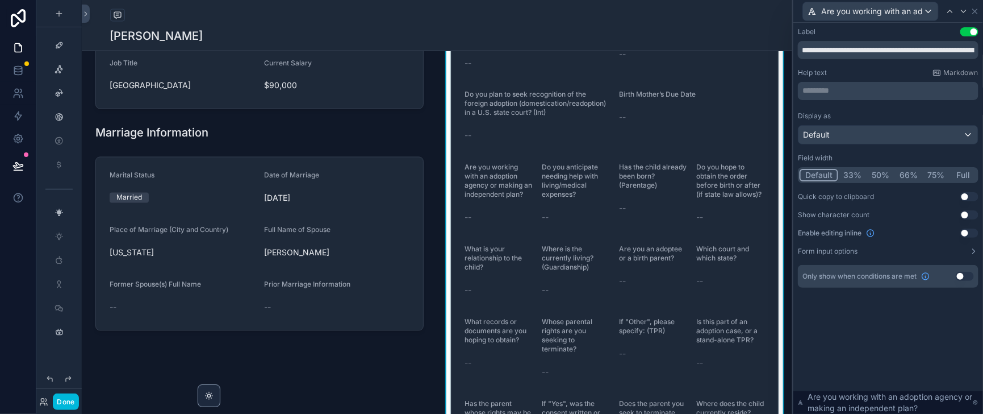
click at [867, 181] on button "50%" at bounding box center [881, 175] width 28 height 12
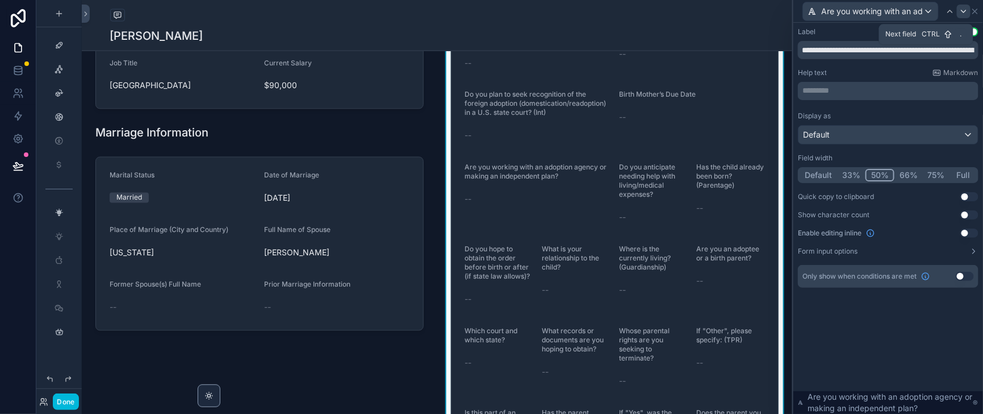
click at [960, 13] on icon at bounding box center [964, 11] width 9 height 9
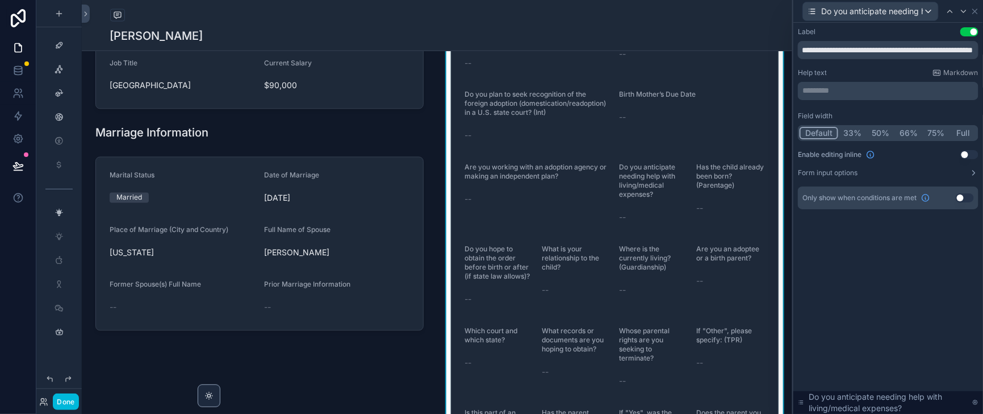
click at [867, 139] on button "50%" at bounding box center [881, 133] width 28 height 12
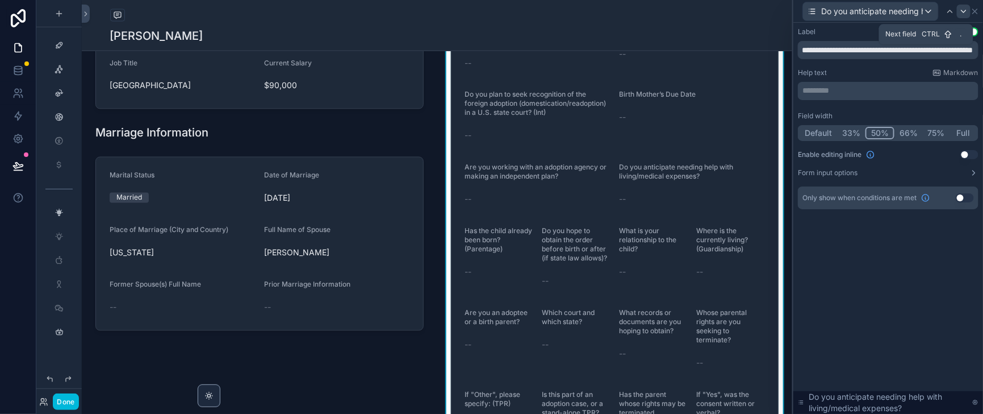
click at [960, 10] on icon at bounding box center [964, 11] width 9 height 9
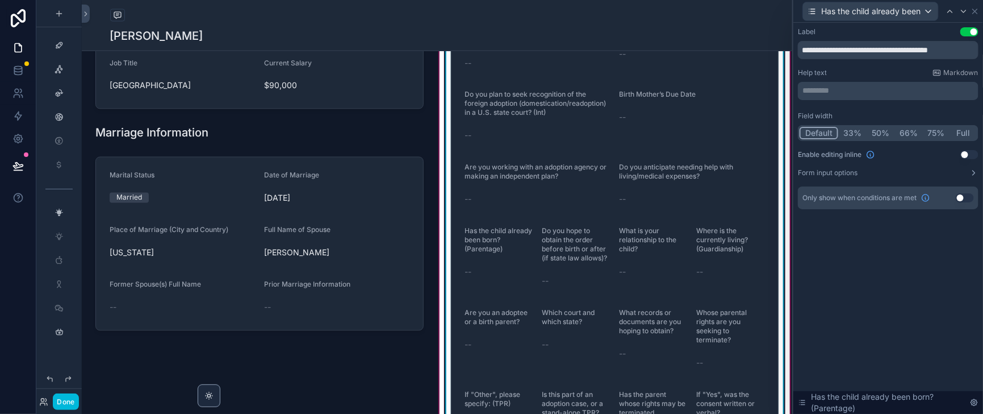
scroll to position [994, 0]
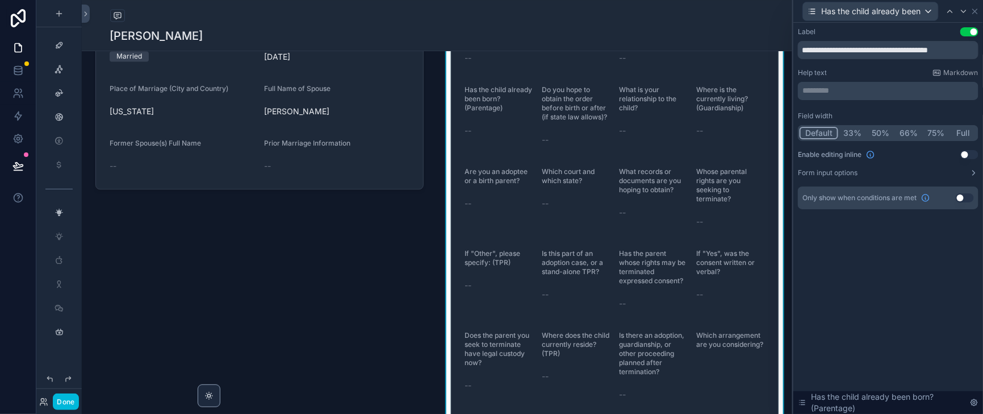
click at [867, 139] on button "50%" at bounding box center [881, 133] width 28 height 12
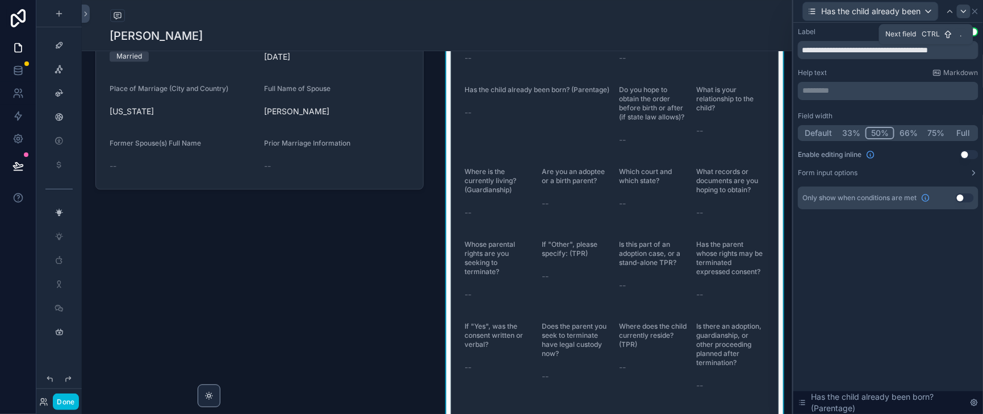
click at [960, 16] on icon at bounding box center [964, 11] width 9 height 9
click at [867, 139] on button "50%" at bounding box center [881, 133] width 28 height 12
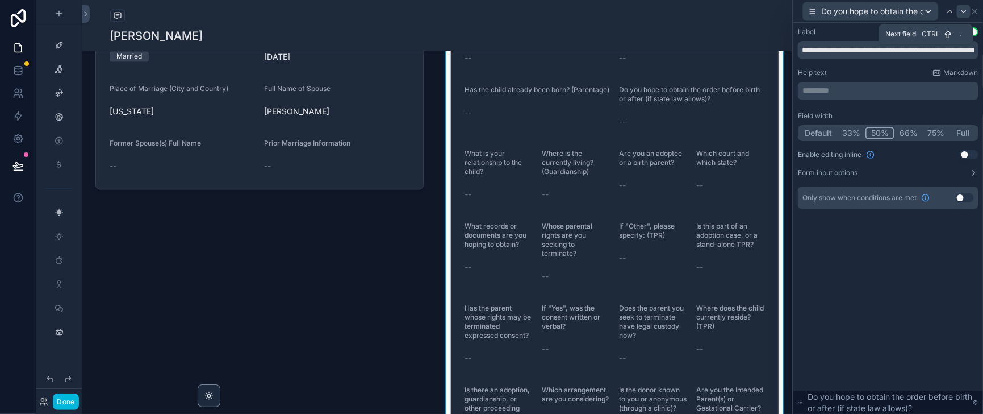
click at [960, 13] on icon at bounding box center [964, 11] width 9 height 9
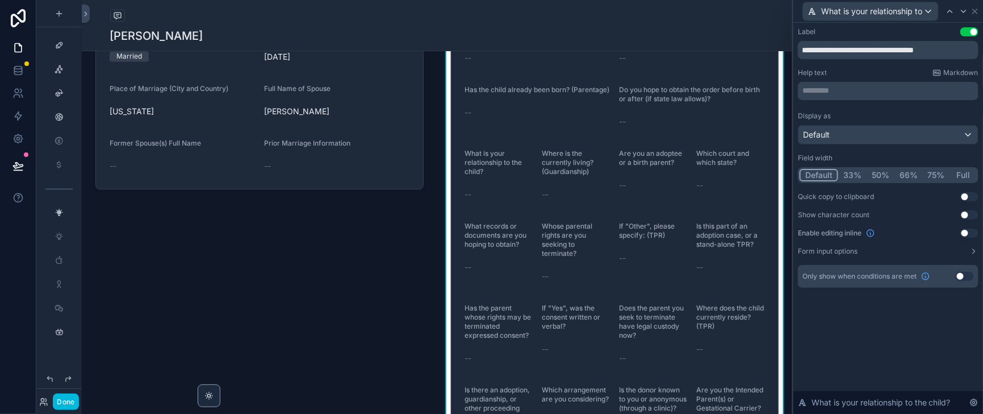
click at [867, 181] on button "50%" at bounding box center [881, 175] width 28 height 12
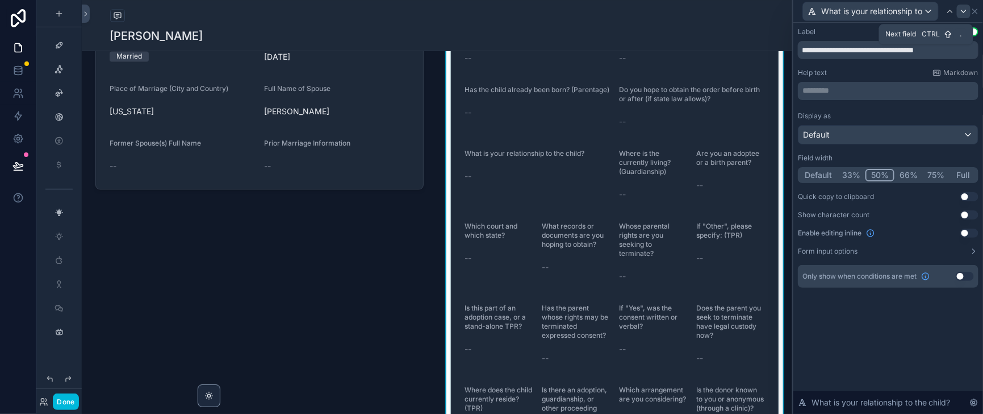
click at [961, 13] on icon at bounding box center [964, 11] width 9 height 9
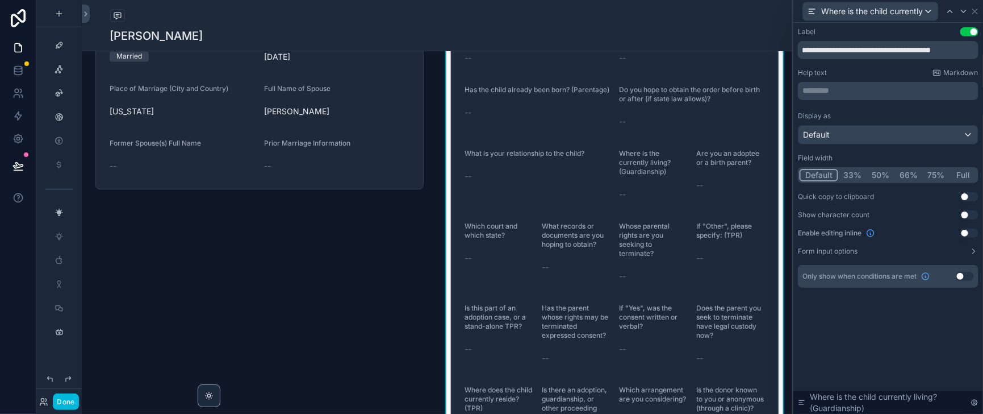
click at [869, 181] on button "50%" at bounding box center [881, 175] width 28 height 12
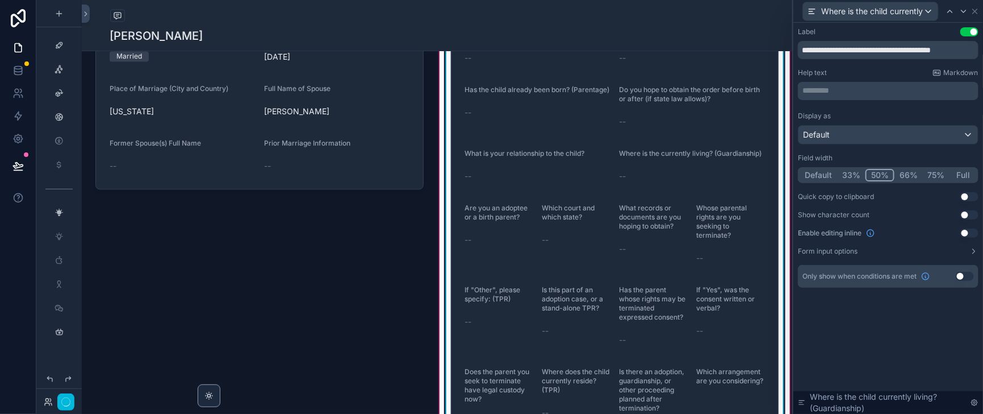
scroll to position [1136, 0]
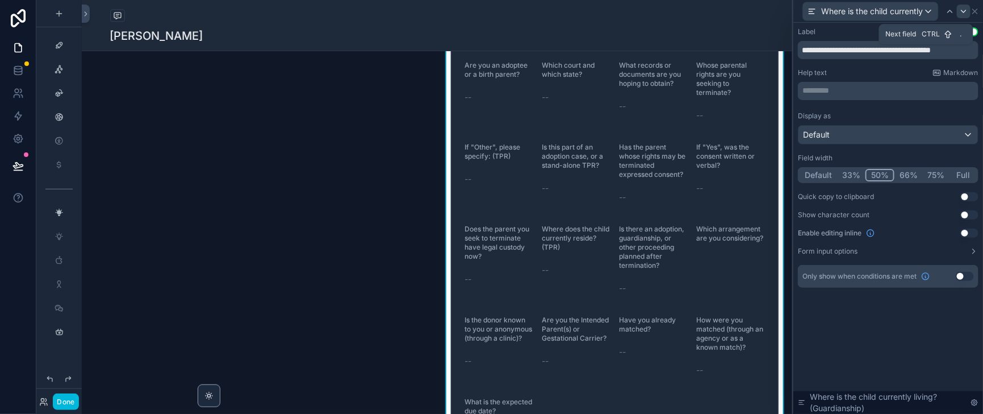
click at [960, 9] on icon at bounding box center [964, 11] width 9 height 9
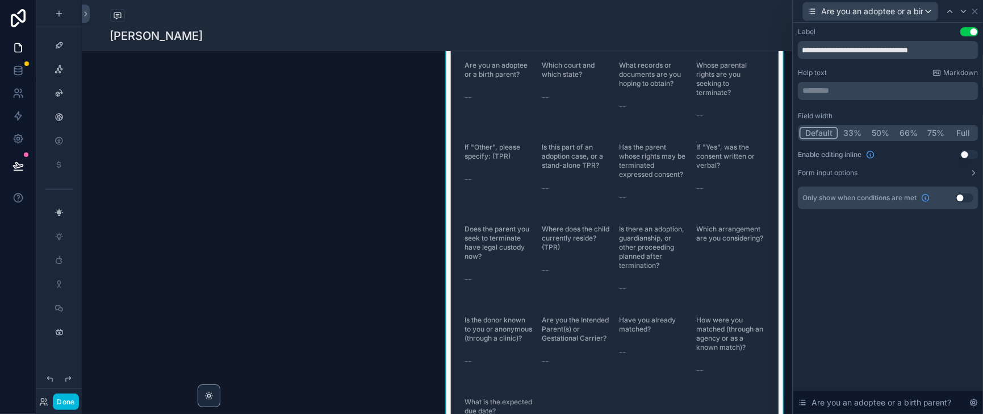
click at [868, 139] on button "50%" at bounding box center [881, 133] width 28 height 12
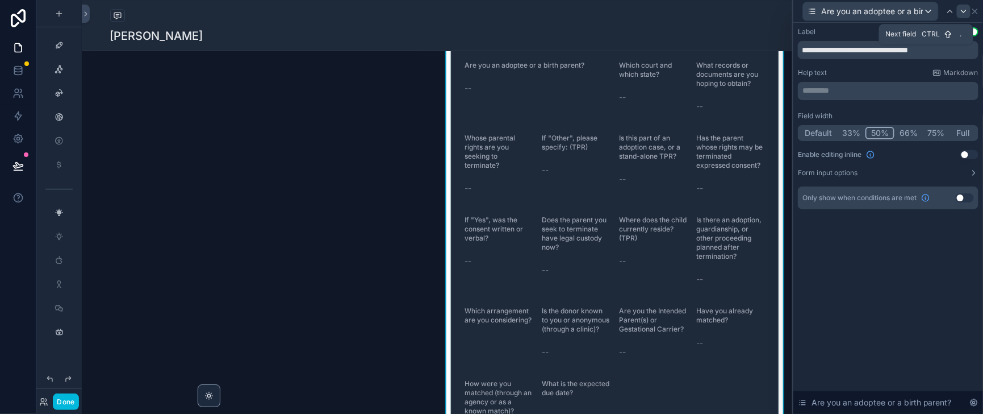
click at [960, 12] on icon at bounding box center [964, 11] width 9 height 9
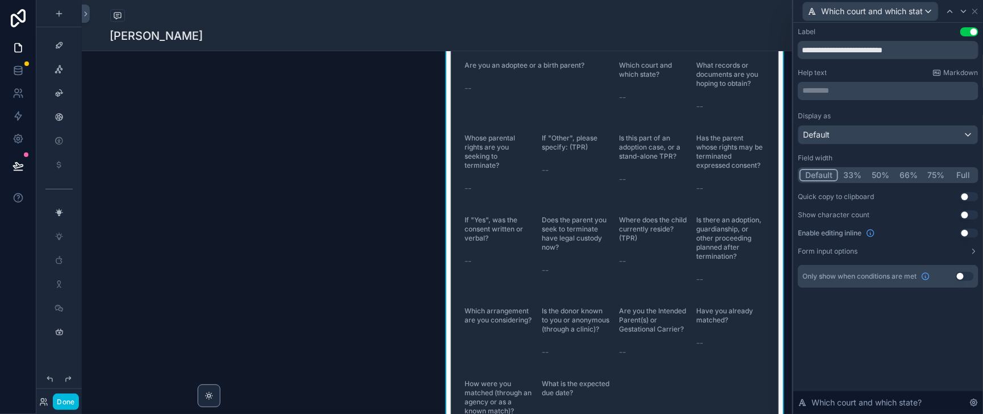
click at [867, 181] on button "50%" at bounding box center [881, 175] width 28 height 12
